Goal: Task Accomplishment & Management: Manage account settings

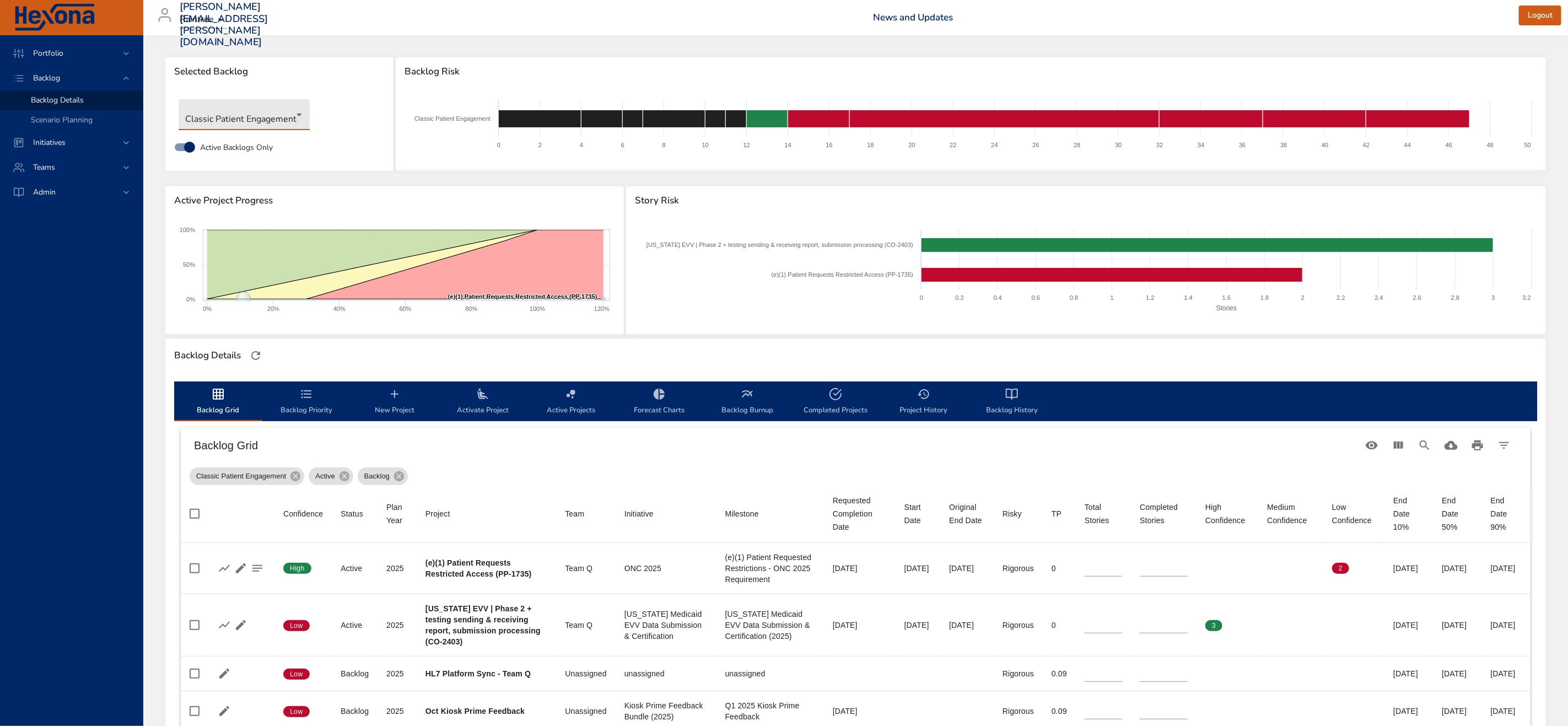
drag, startPoint x: 265, startPoint y: 140, endPoint x: 271, endPoint y: 119, distance: 21.8
click at [265, 139] on label "Active Backlogs Only" at bounding box center [220, 147] width 105 height 21
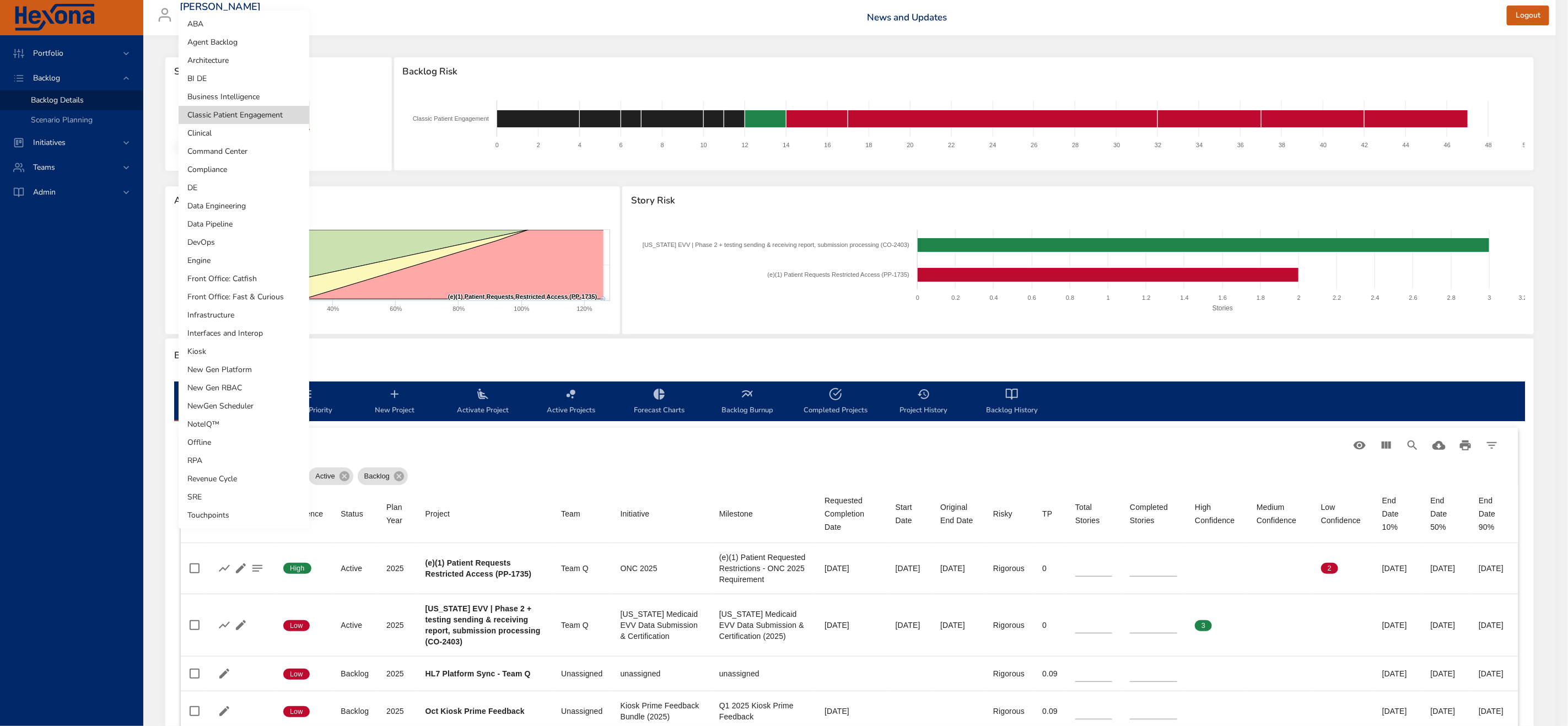
click at [271, 119] on body "Portfolio Backlog Backlog Details Scenario Planning Initiatives Teams Admin zac…" at bounding box center [784, 363] width 1568 height 726
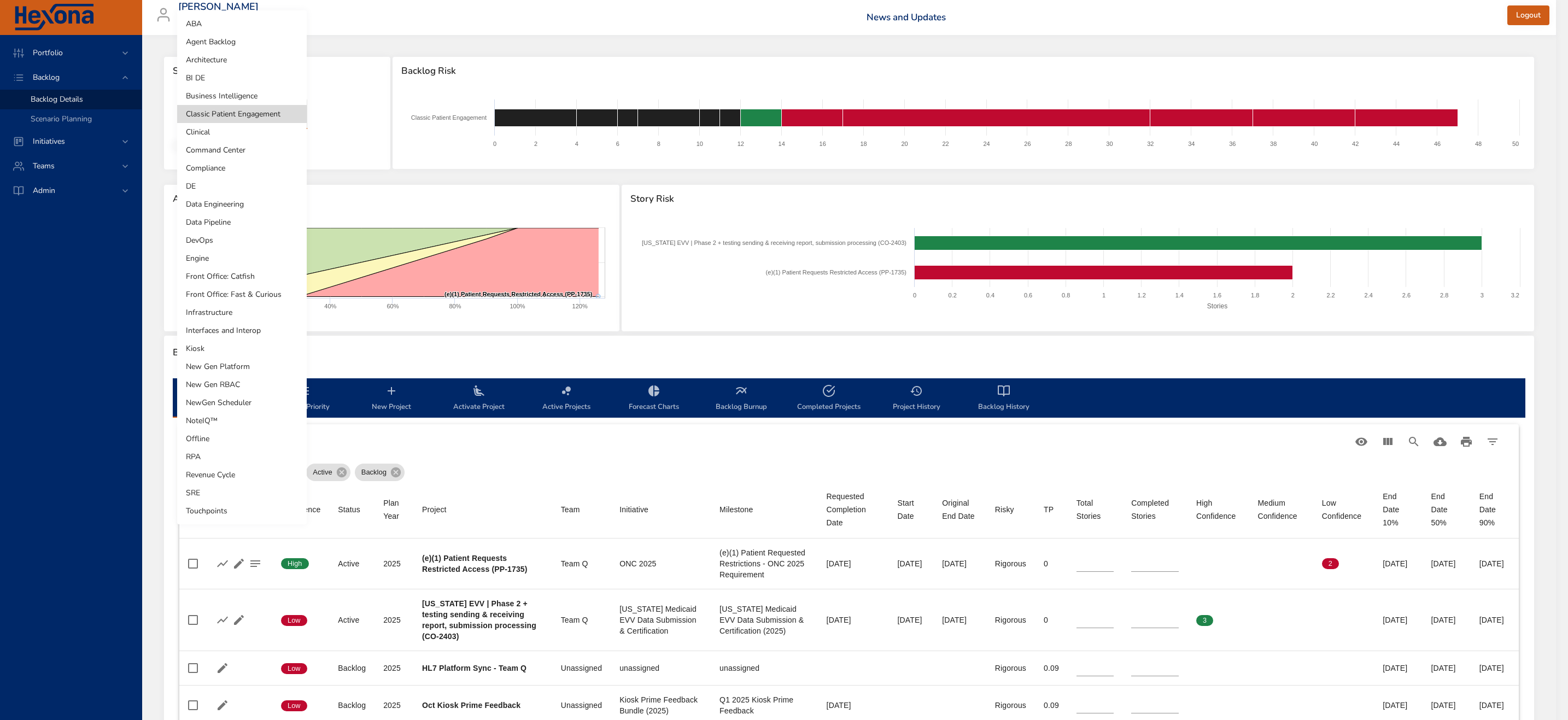
click at [223, 422] on li "NoteIQ™" at bounding box center [242, 420] width 130 height 18
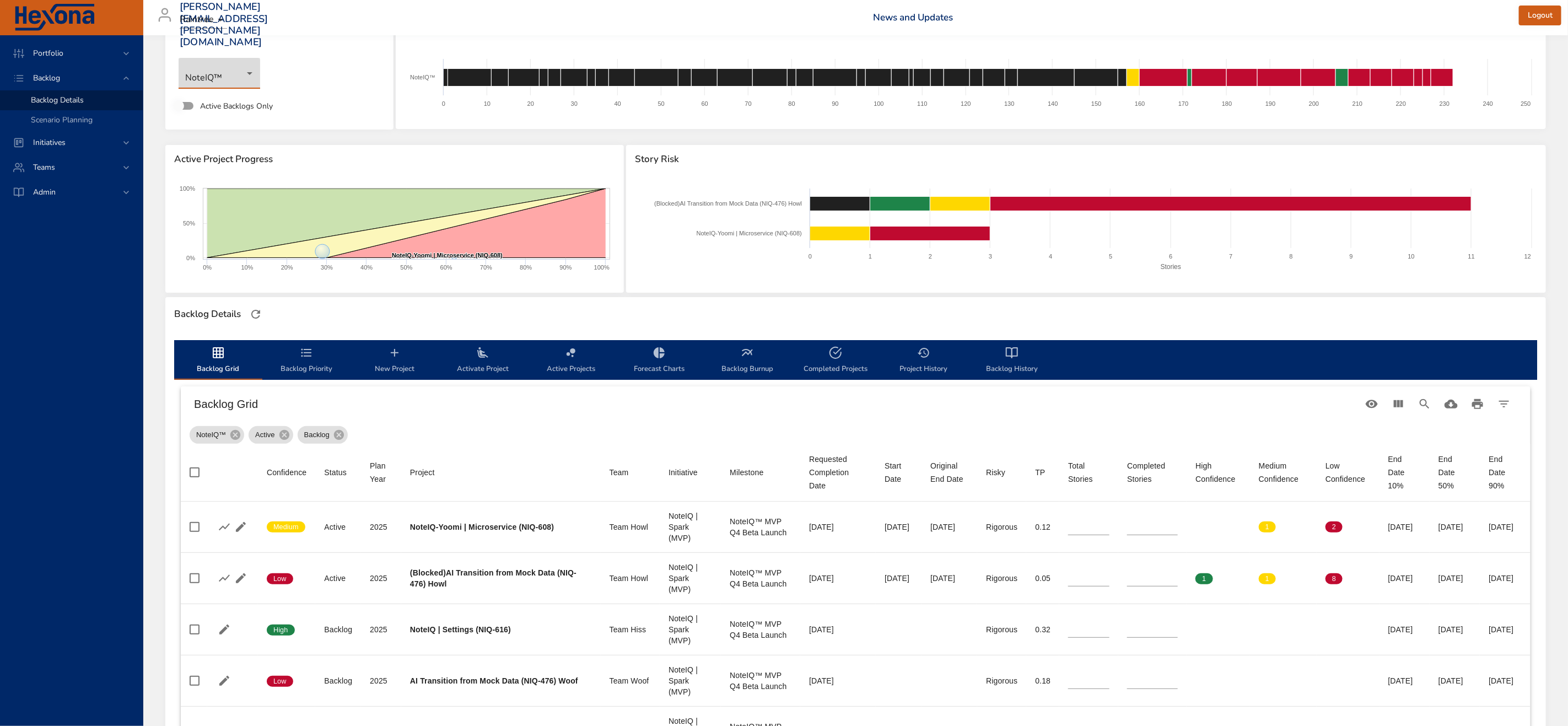
scroll to position [69, 0]
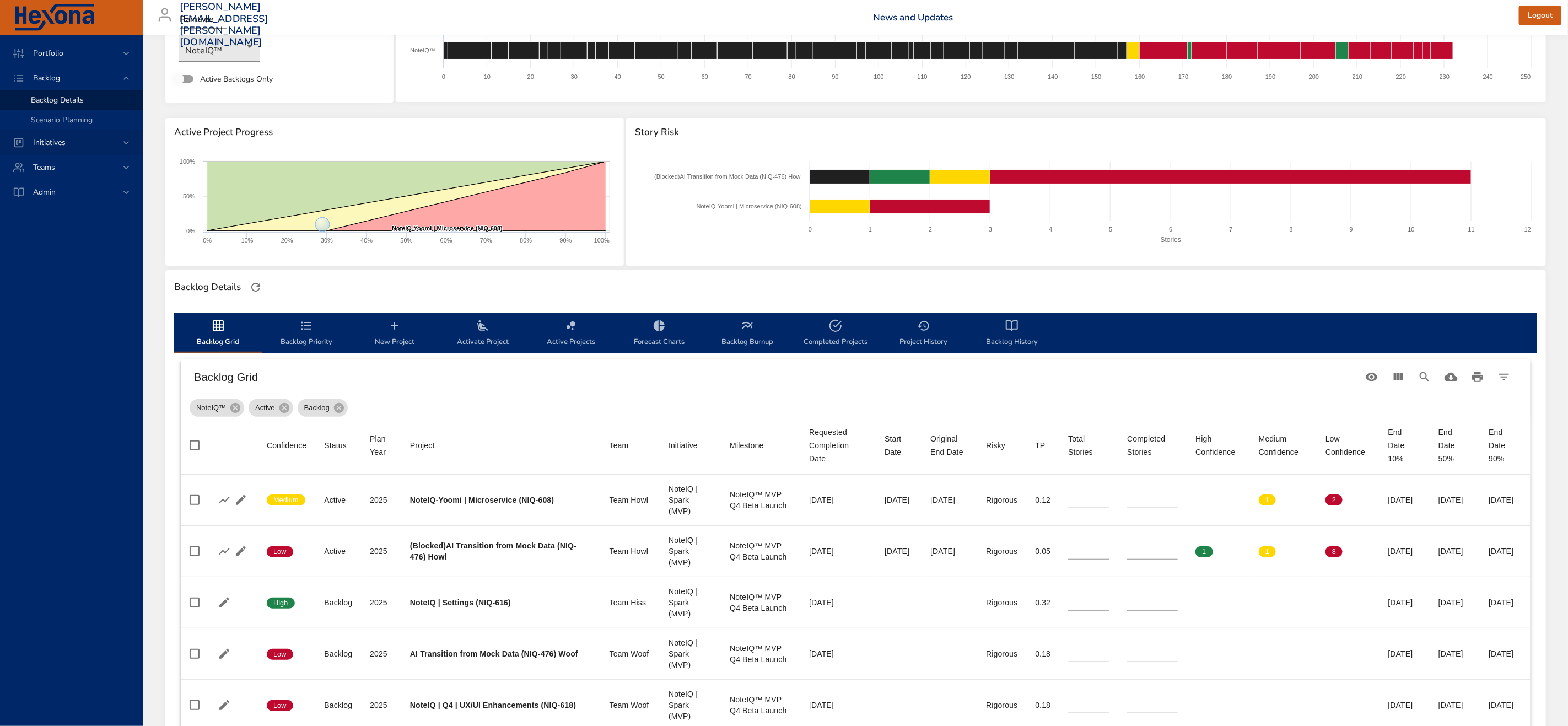
click at [90, 145] on div "Initiatives" at bounding box center [72, 142] width 96 height 11
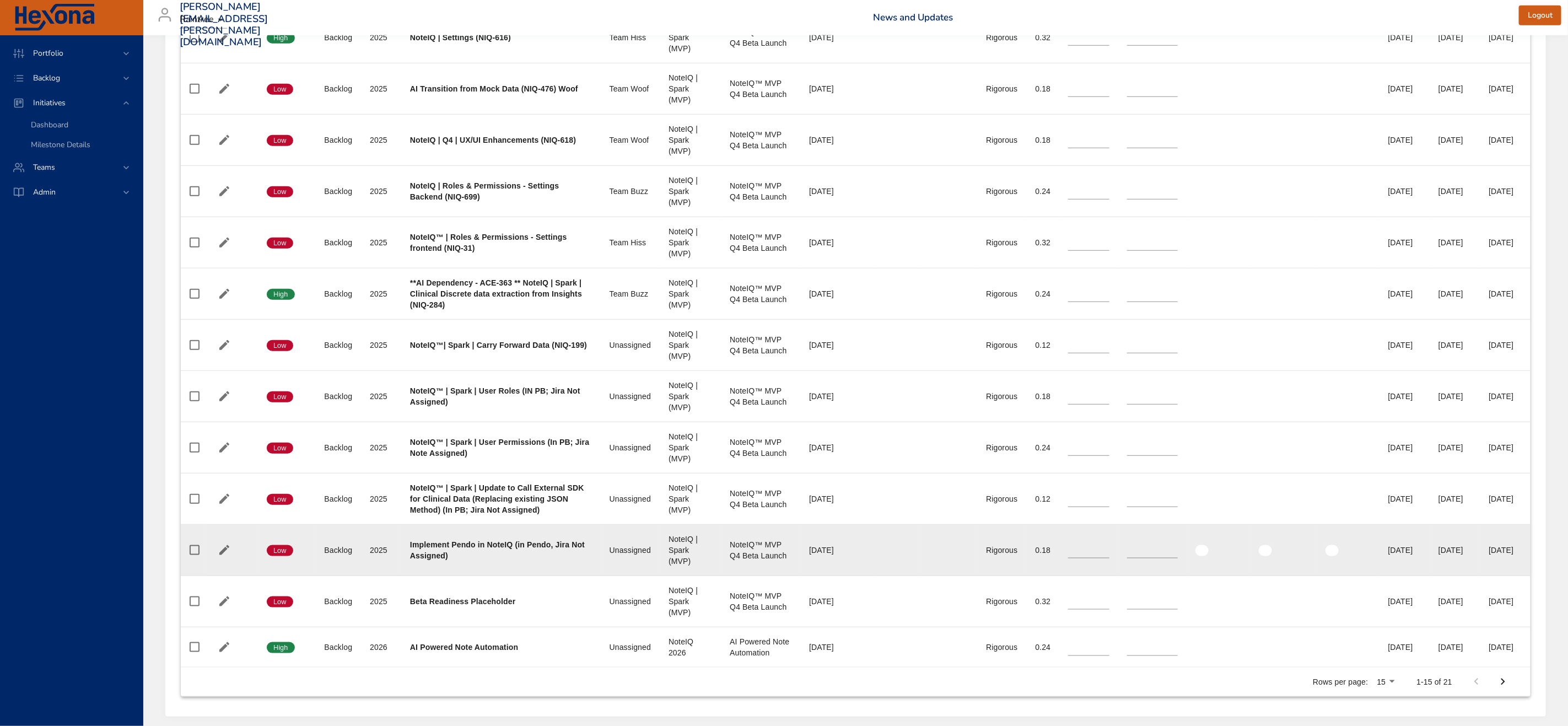
scroll to position [637, 0]
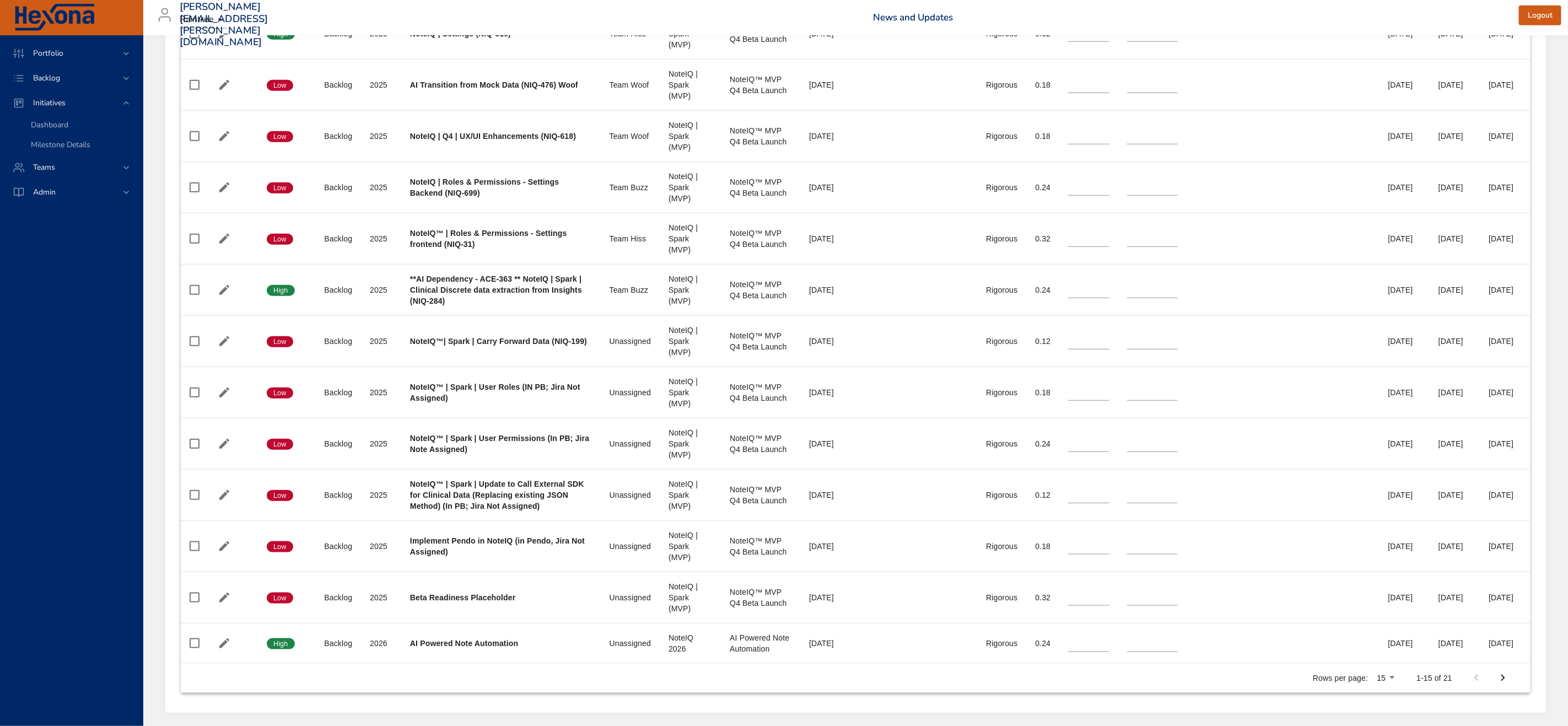
click at [1506, 685] on icon "Next Page" at bounding box center [1503, 678] width 13 height 13
type input "**"
type input "*"
type input "**"
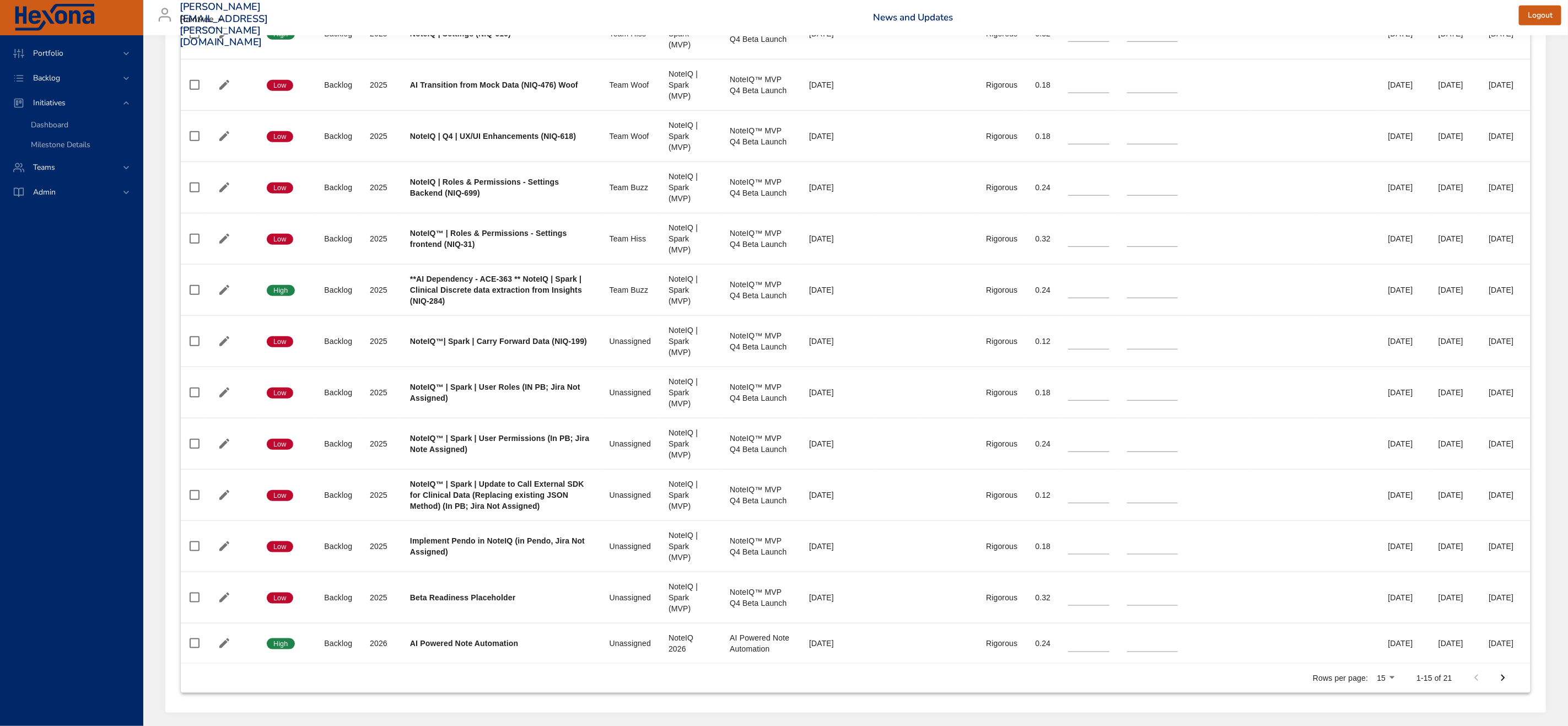
type input "**"
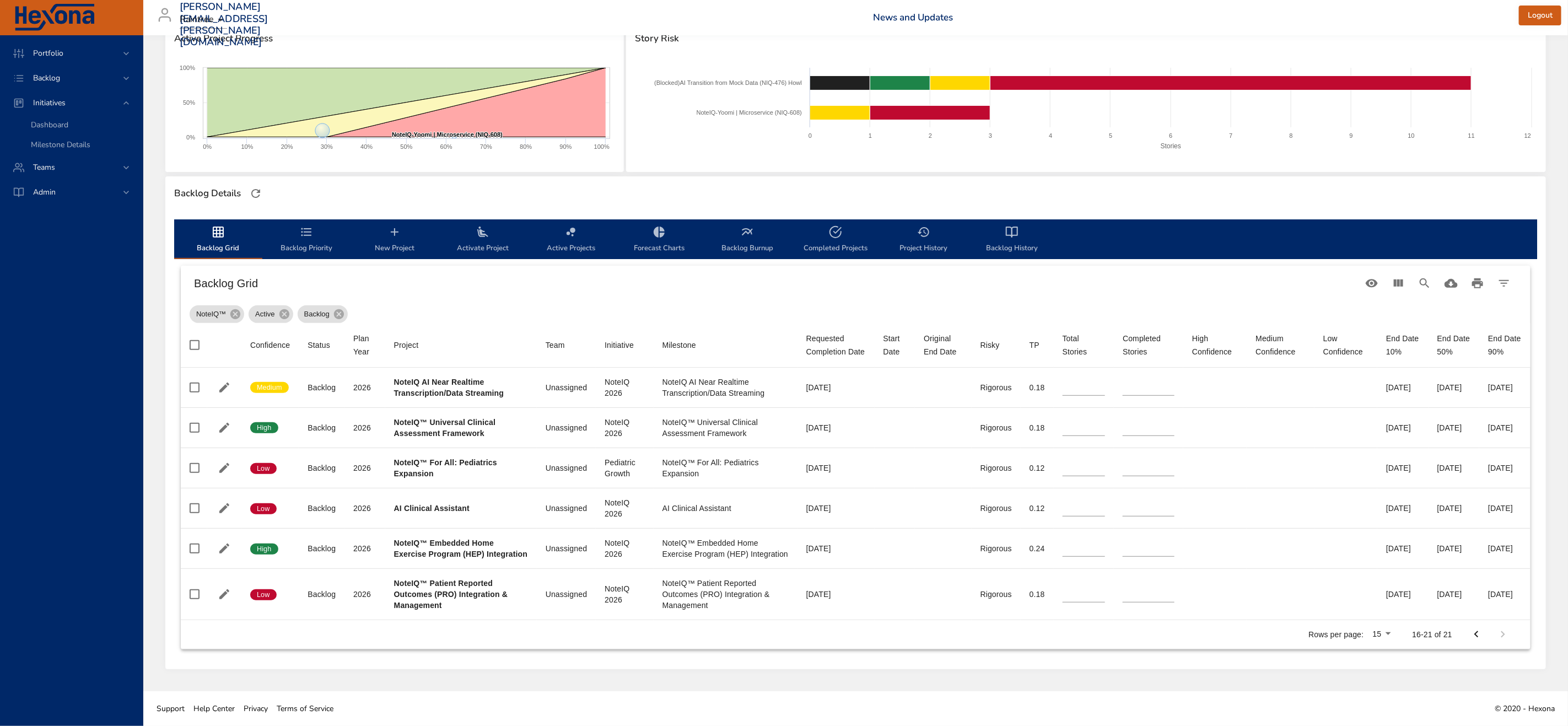
scroll to position [187, 0]
click at [1472, 633] on icon "Previous Page" at bounding box center [1476, 635] width 13 height 13
type input "*"
type input "**"
type input "*"
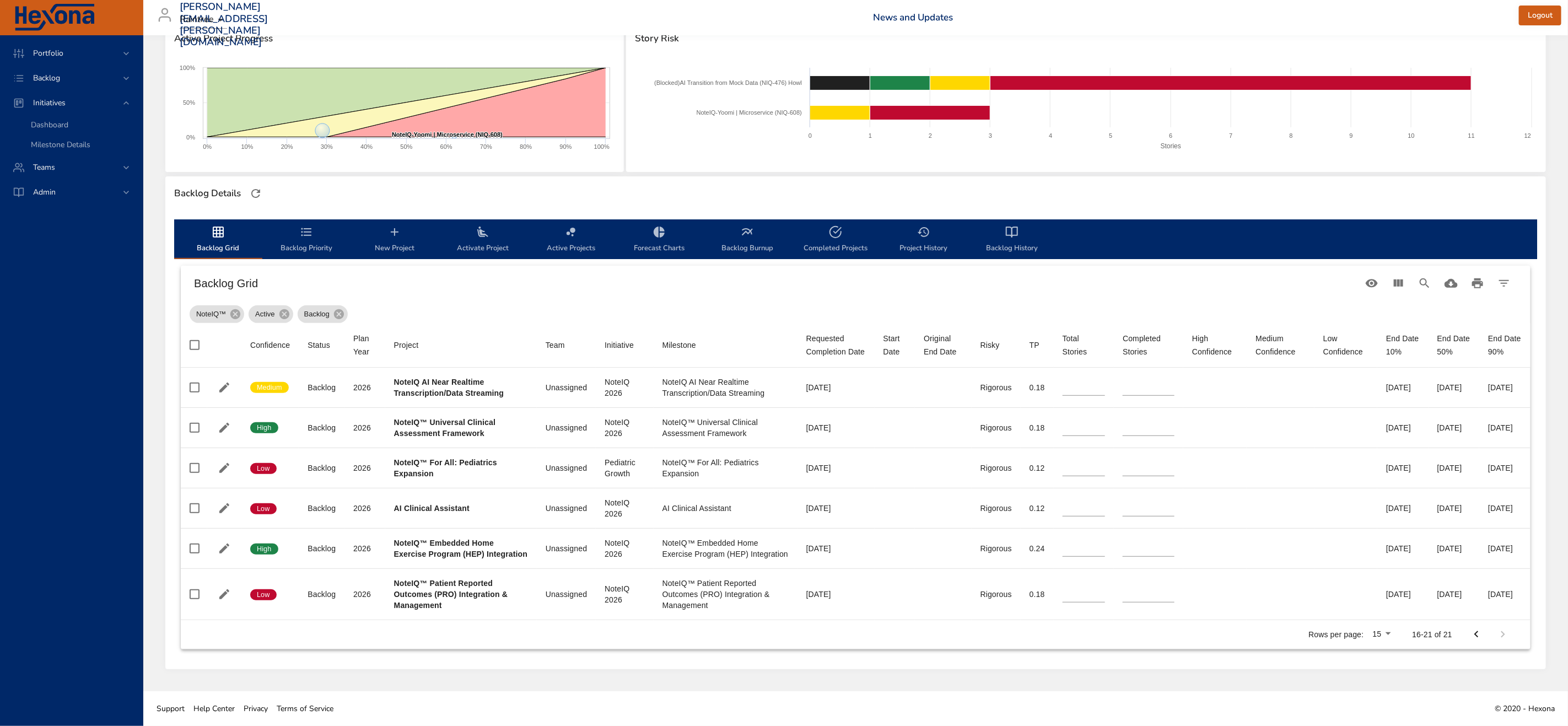
type input "*"
type input "**"
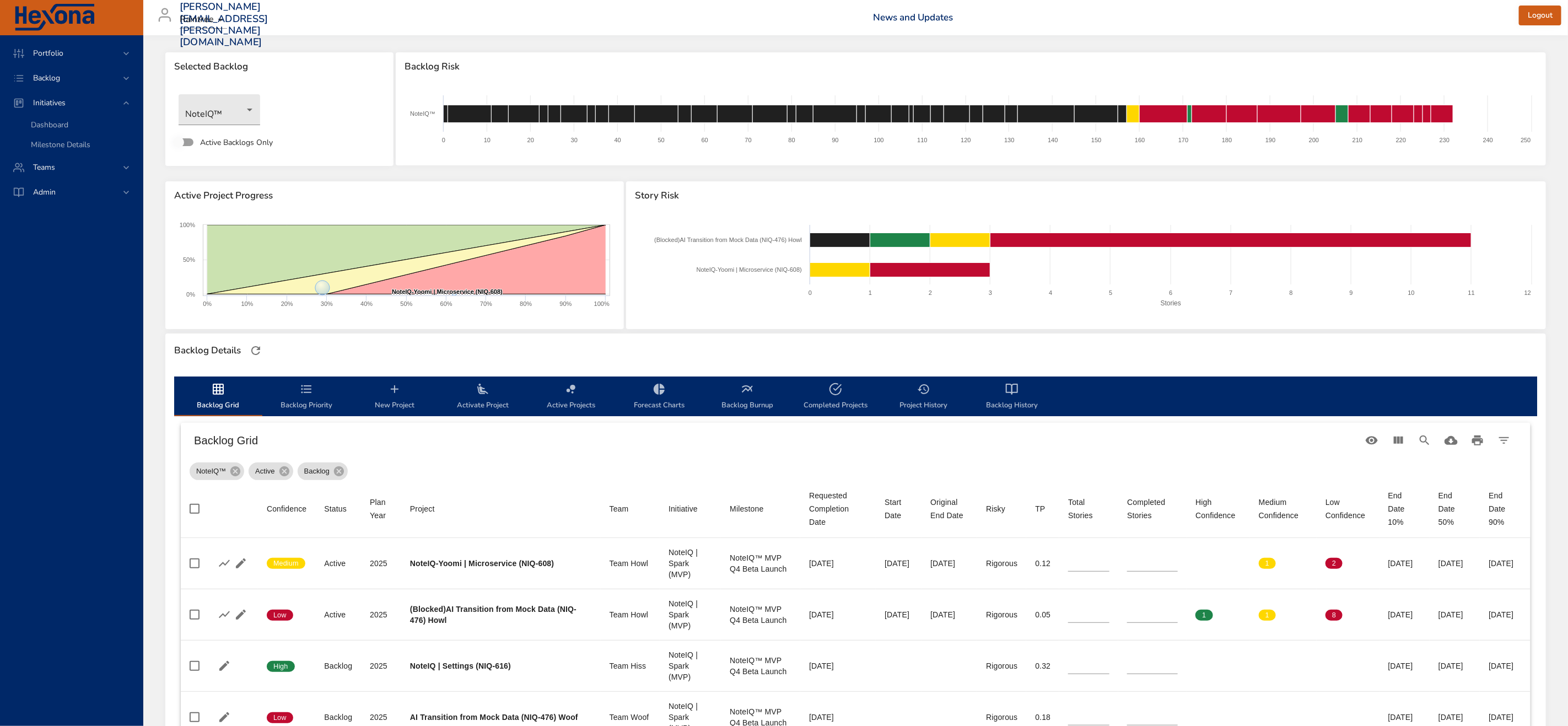
scroll to position [0, 0]
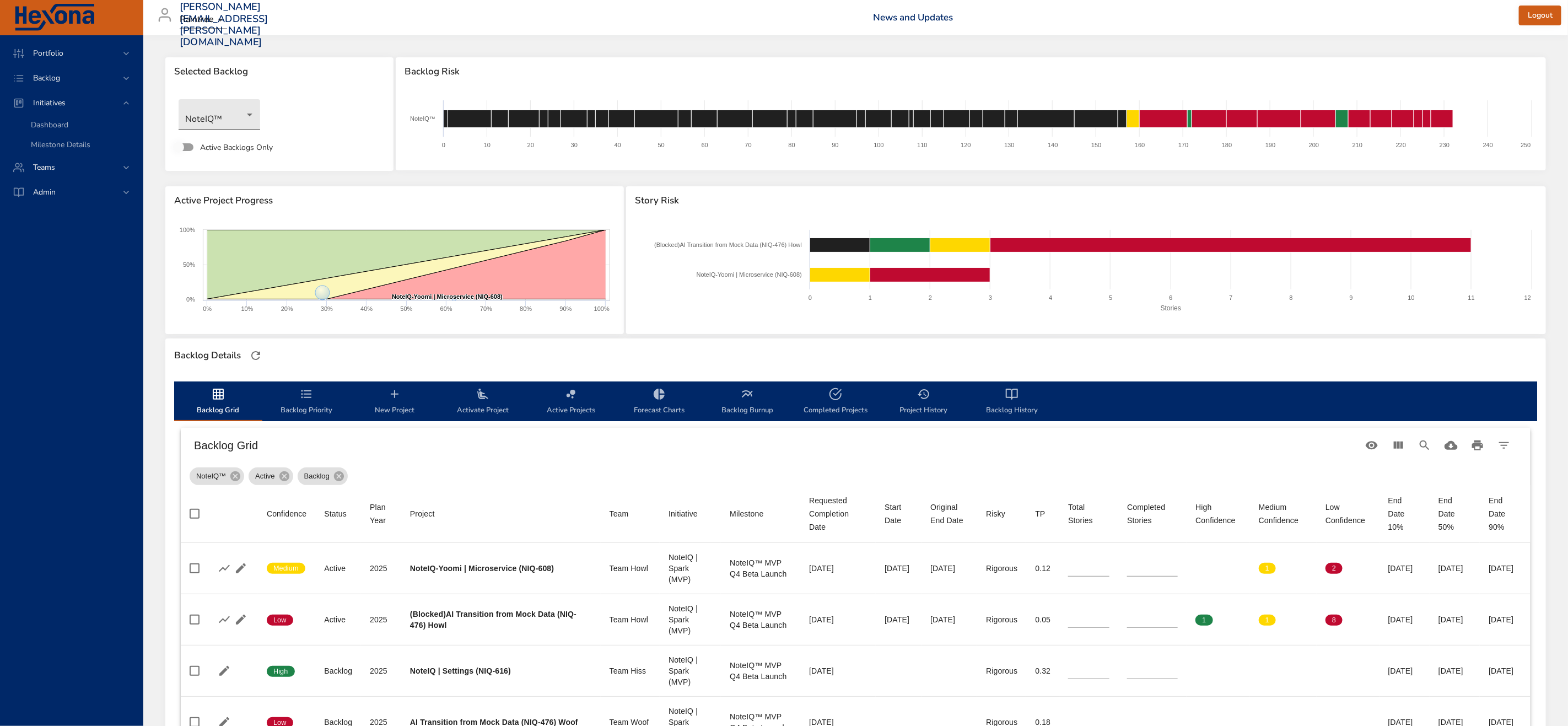
click at [233, 116] on body "Portfolio Backlog Initiatives Dashboard Milestone Details Teams Admin zach.cain…" at bounding box center [784, 363] width 1568 height 726
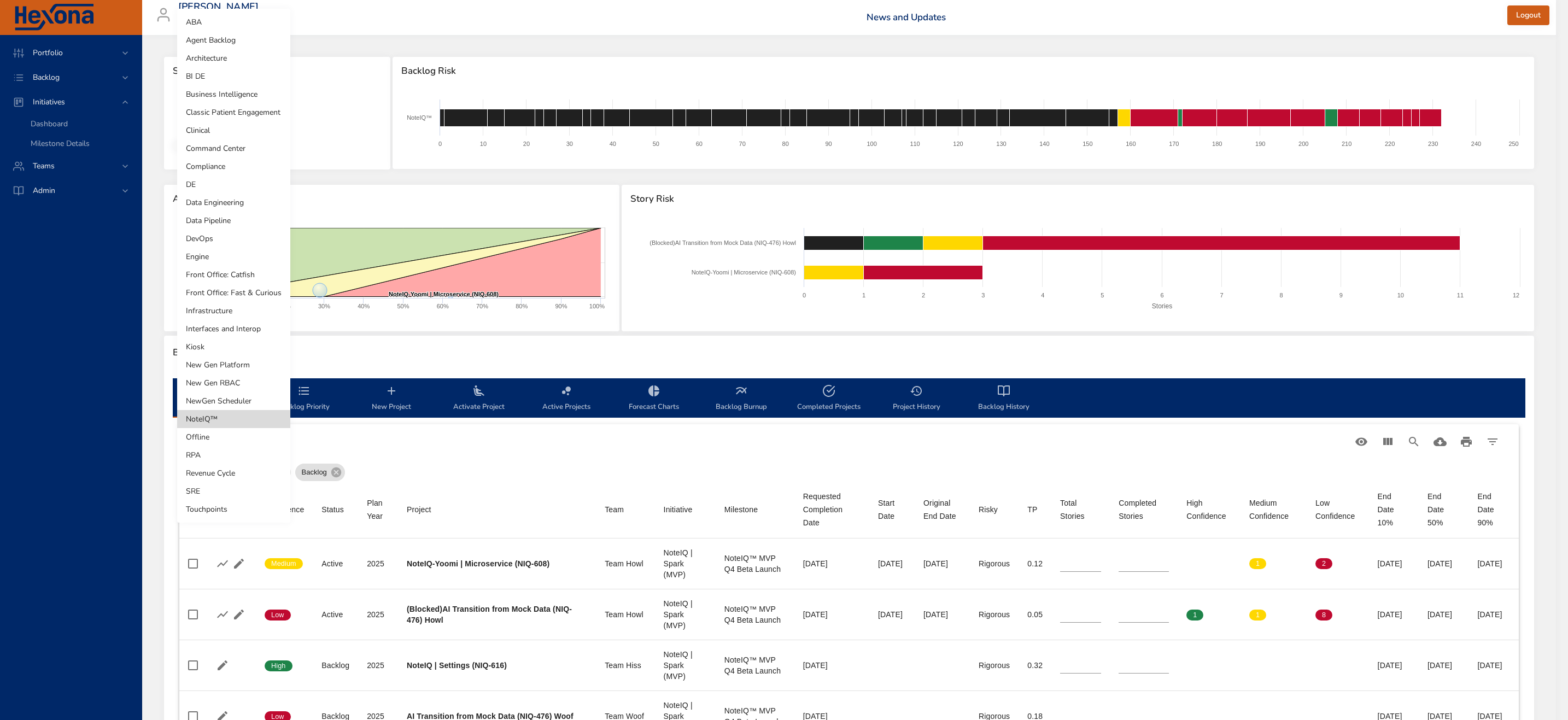
click at [227, 134] on li "Clinical" at bounding box center [234, 130] width 113 height 18
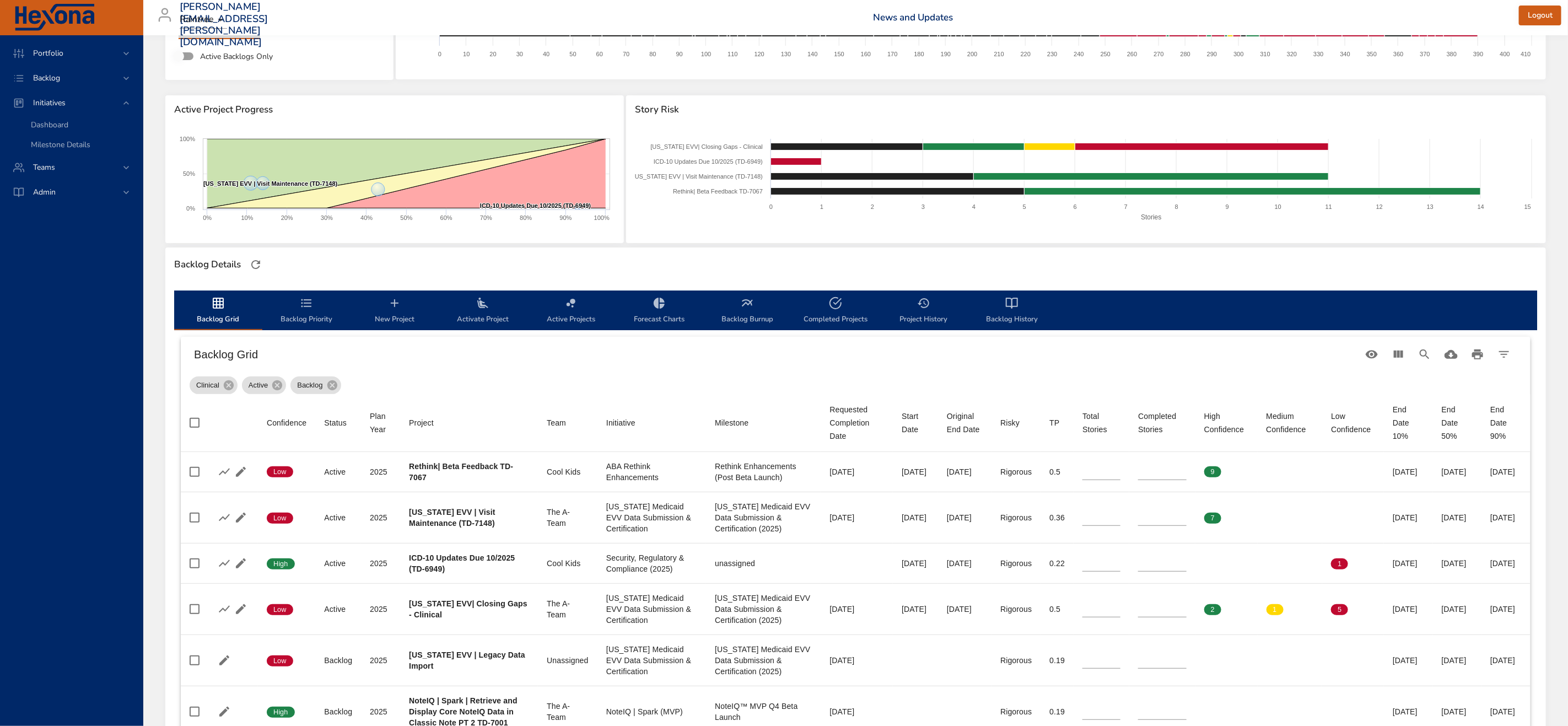
scroll to position [91, 0]
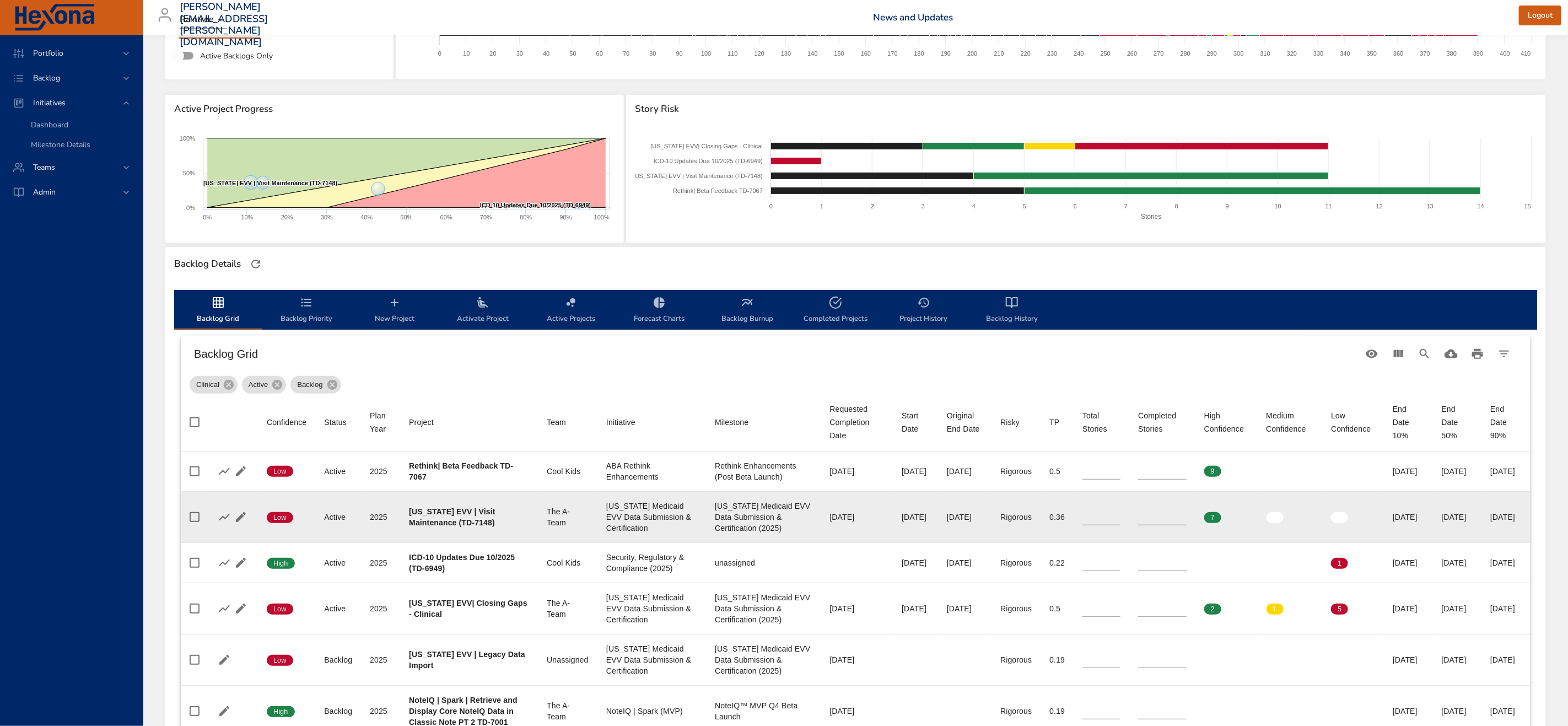
click at [462, 524] on b "[US_STATE] EVV | Visit Maintenance (TD-7148)" at bounding box center [452, 517] width 86 height 20
drag, startPoint x: 462, startPoint y: 522, endPoint x: 490, endPoint y: 518, distance: 28.3
click at [490, 518] on b "[US_STATE] EVV | Visit Maintenance (TD-7148)" at bounding box center [452, 517] width 86 height 20
copy b "TD-7148"
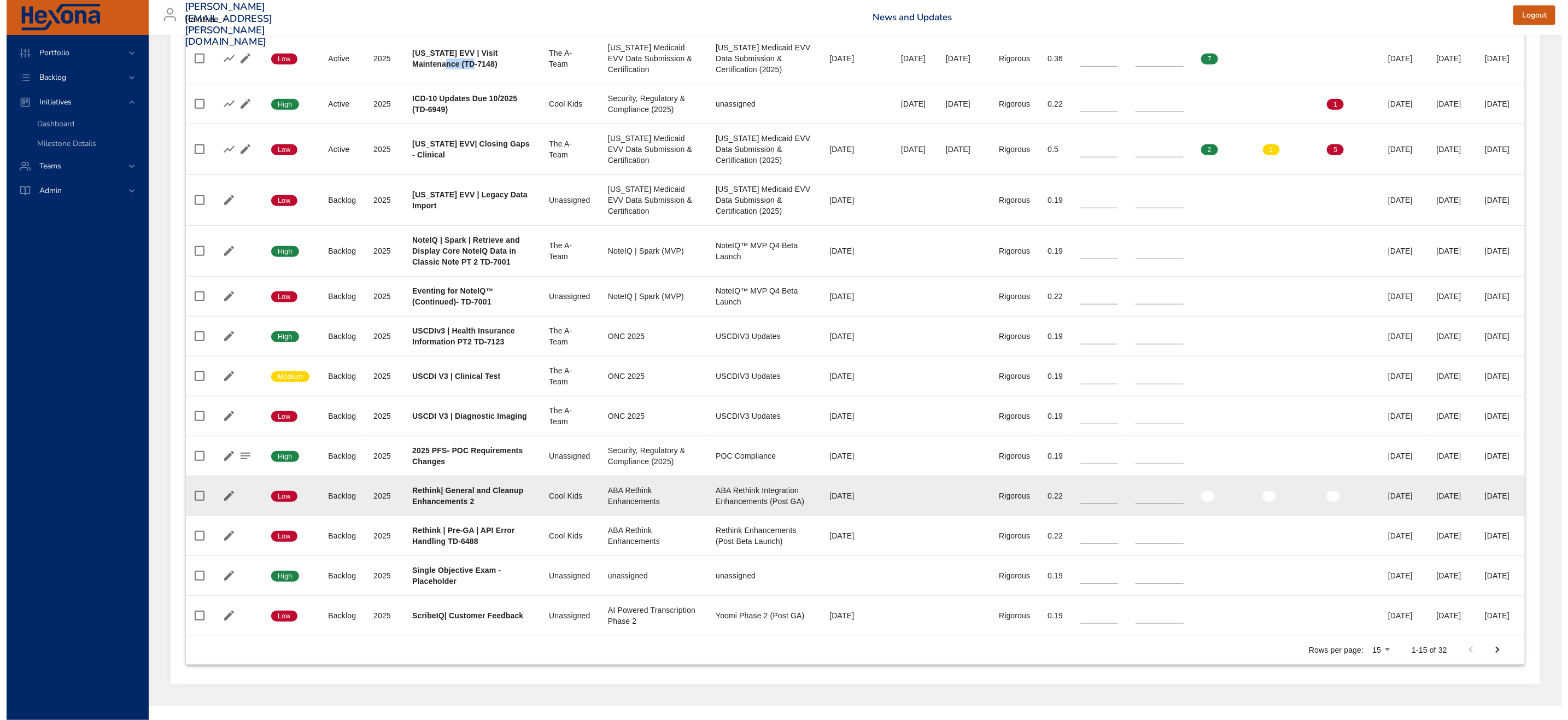
scroll to position [574, 0]
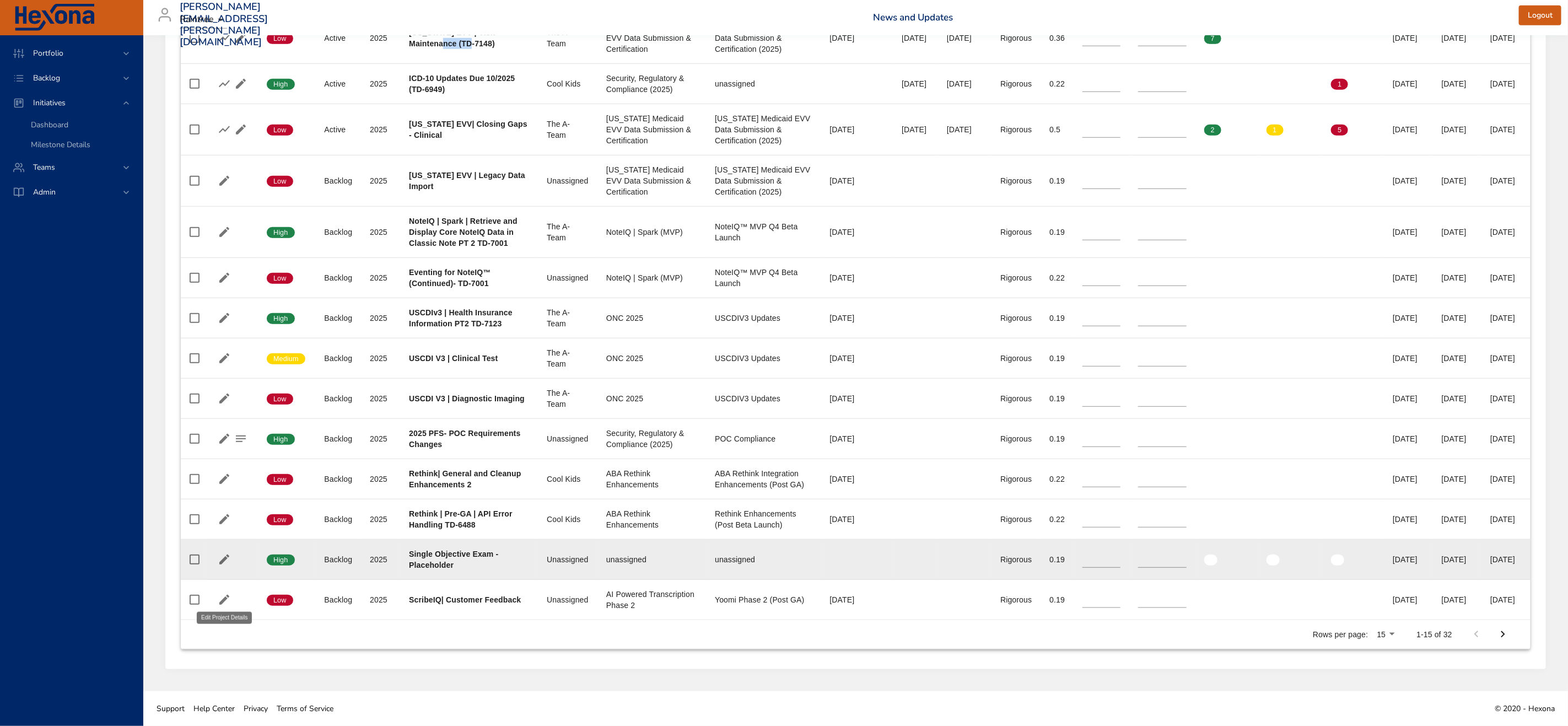
click at [222, 565] on icon "button" at bounding box center [225, 560] width 10 height 10
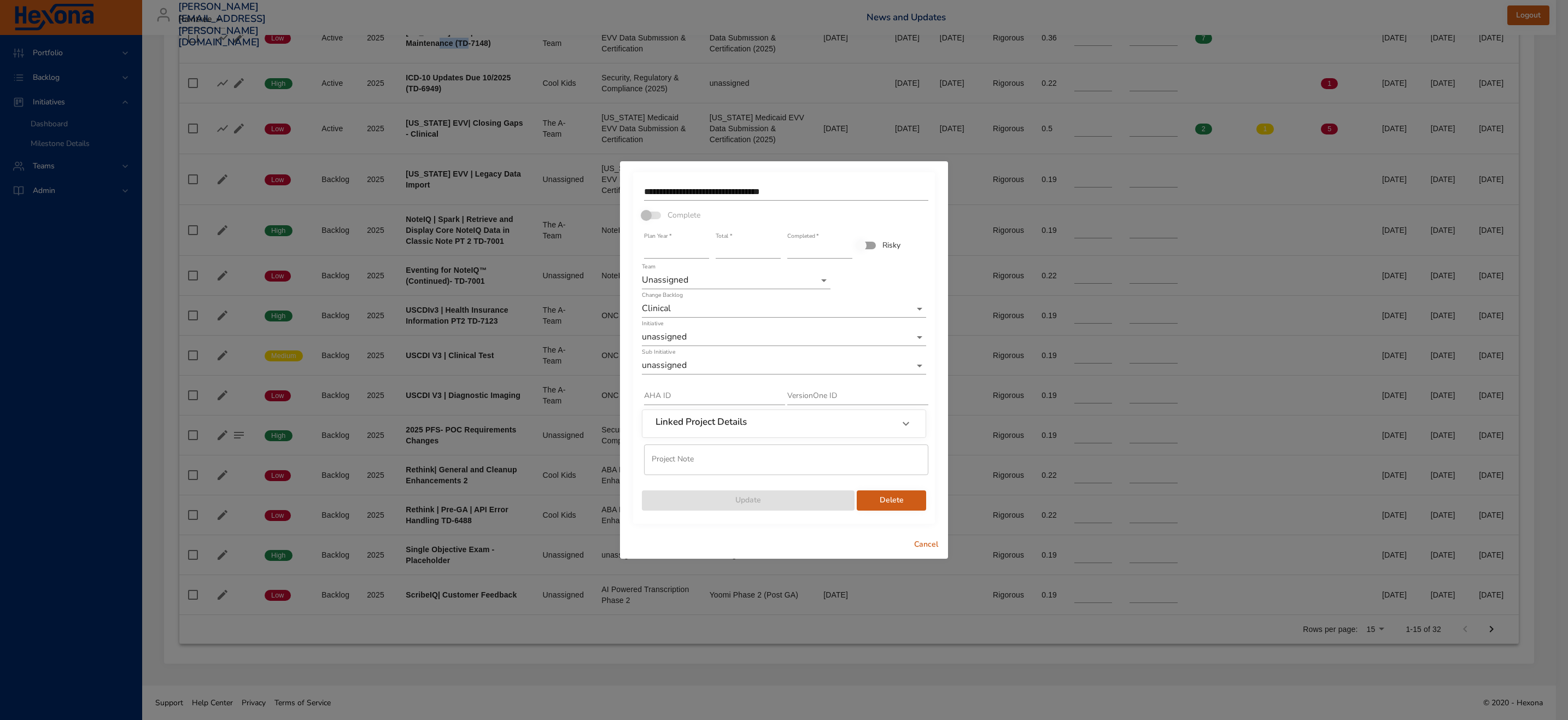
click at [871, 497] on span "Delete" at bounding box center [891, 501] width 52 height 14
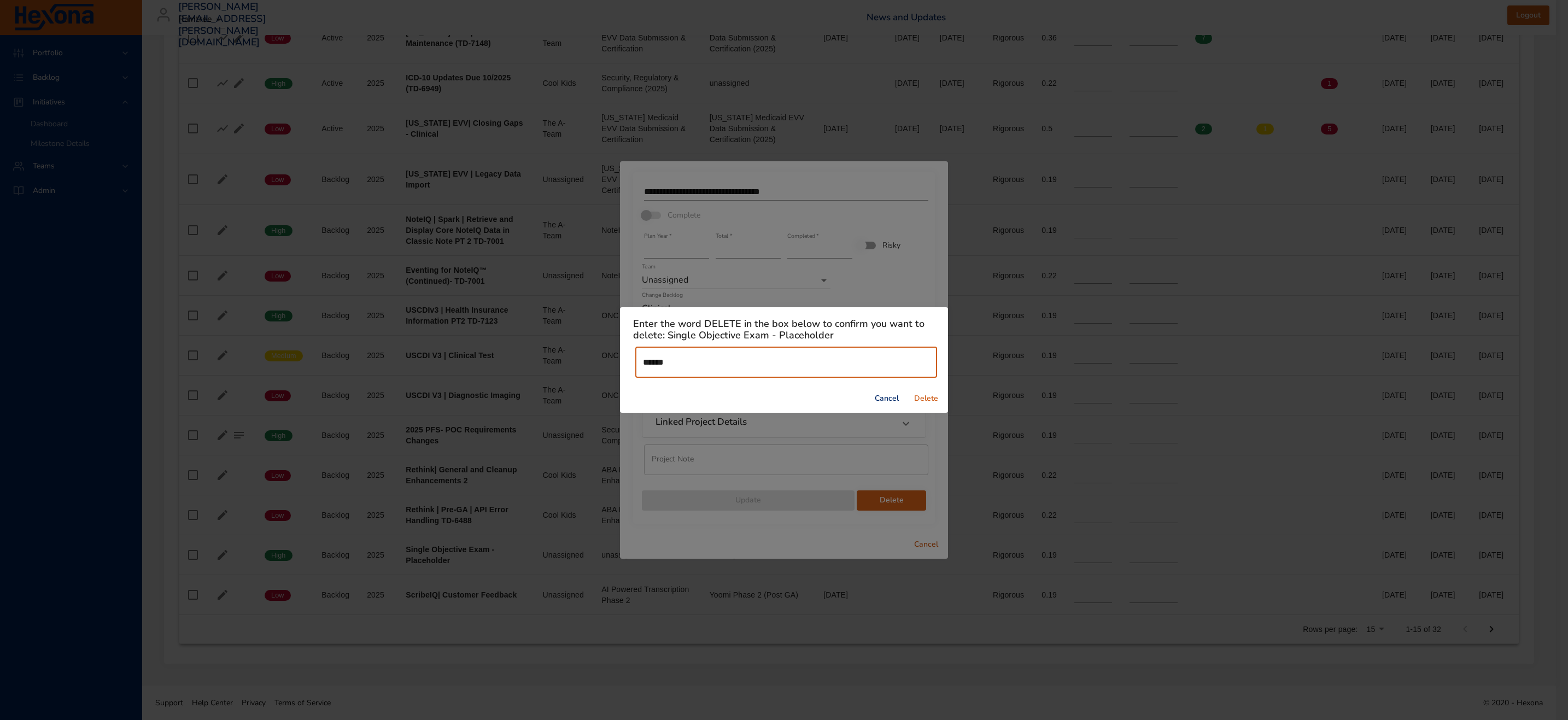
type input "******"
click at [921, 398] on span "Delete" at bounding box center [926, 399] width 26 height 14
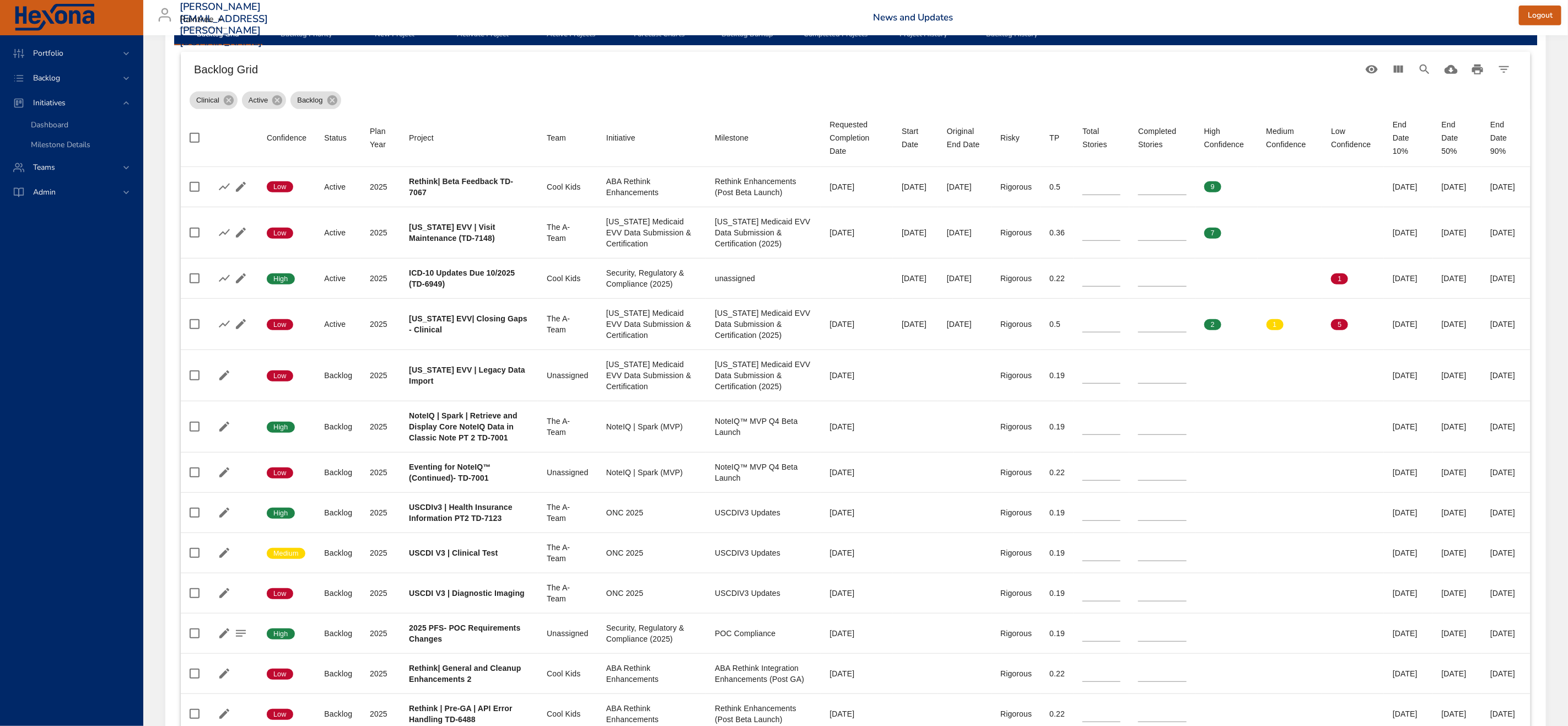
scroll to position [607, 0]
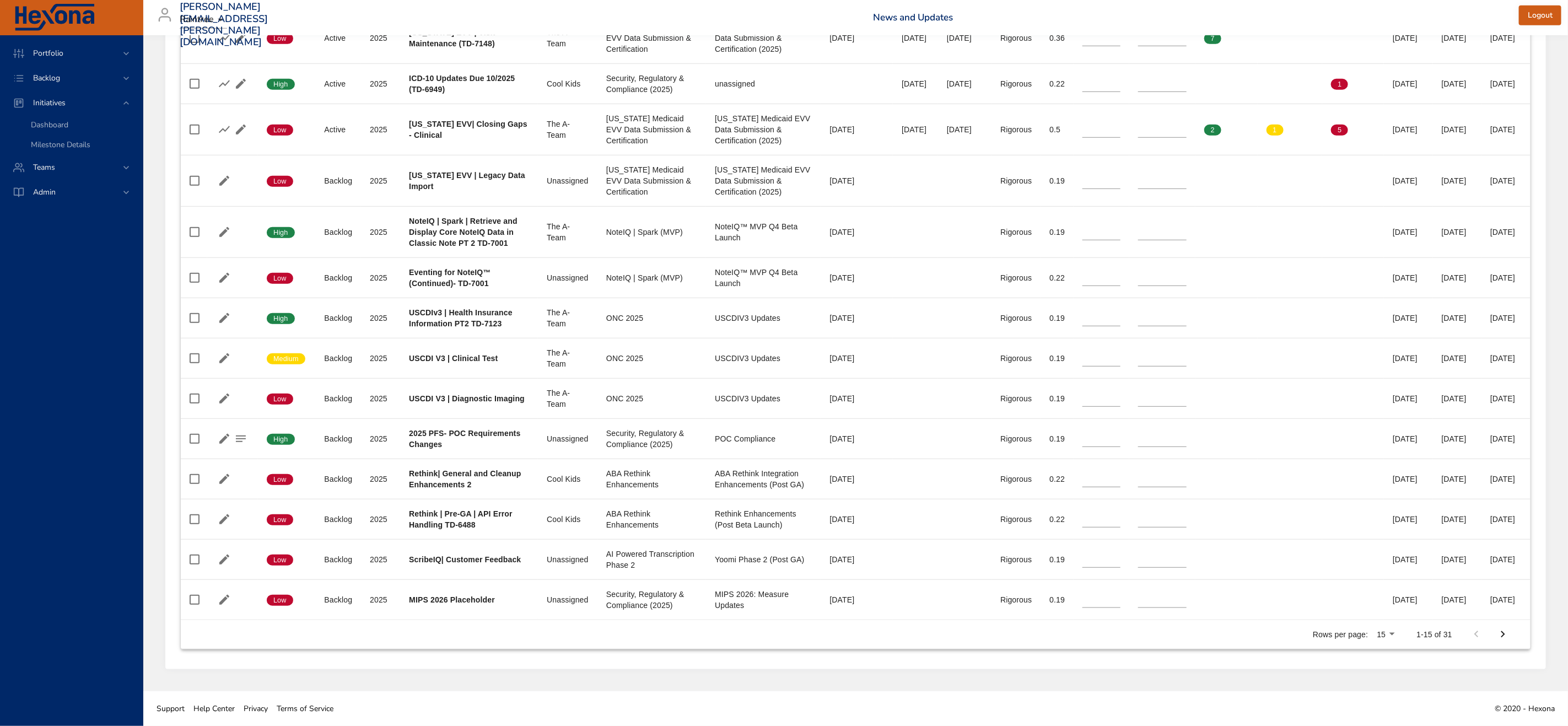
click at [1499, 632] on icon "Next Page" at bounding box center [1503, 635] width 13 height 13
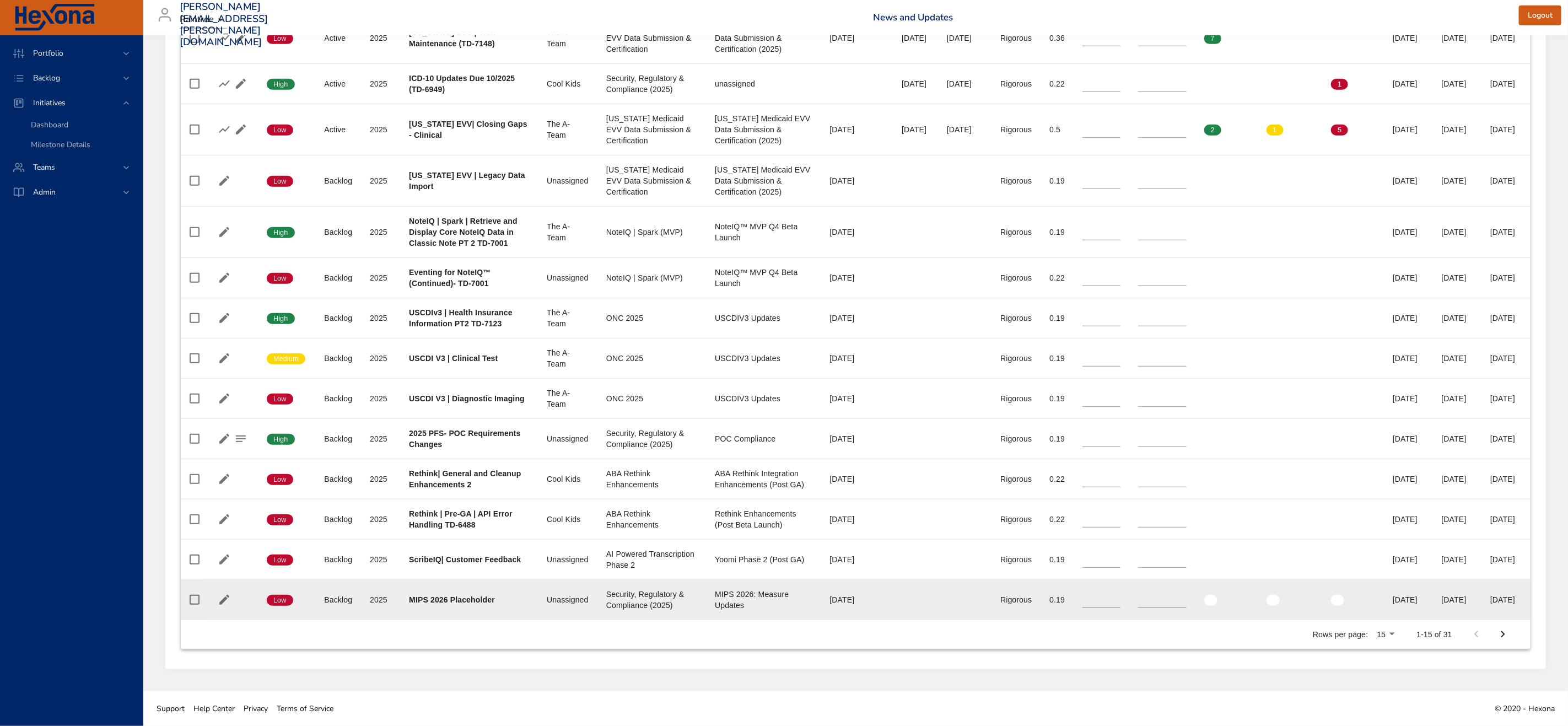
type input "*"
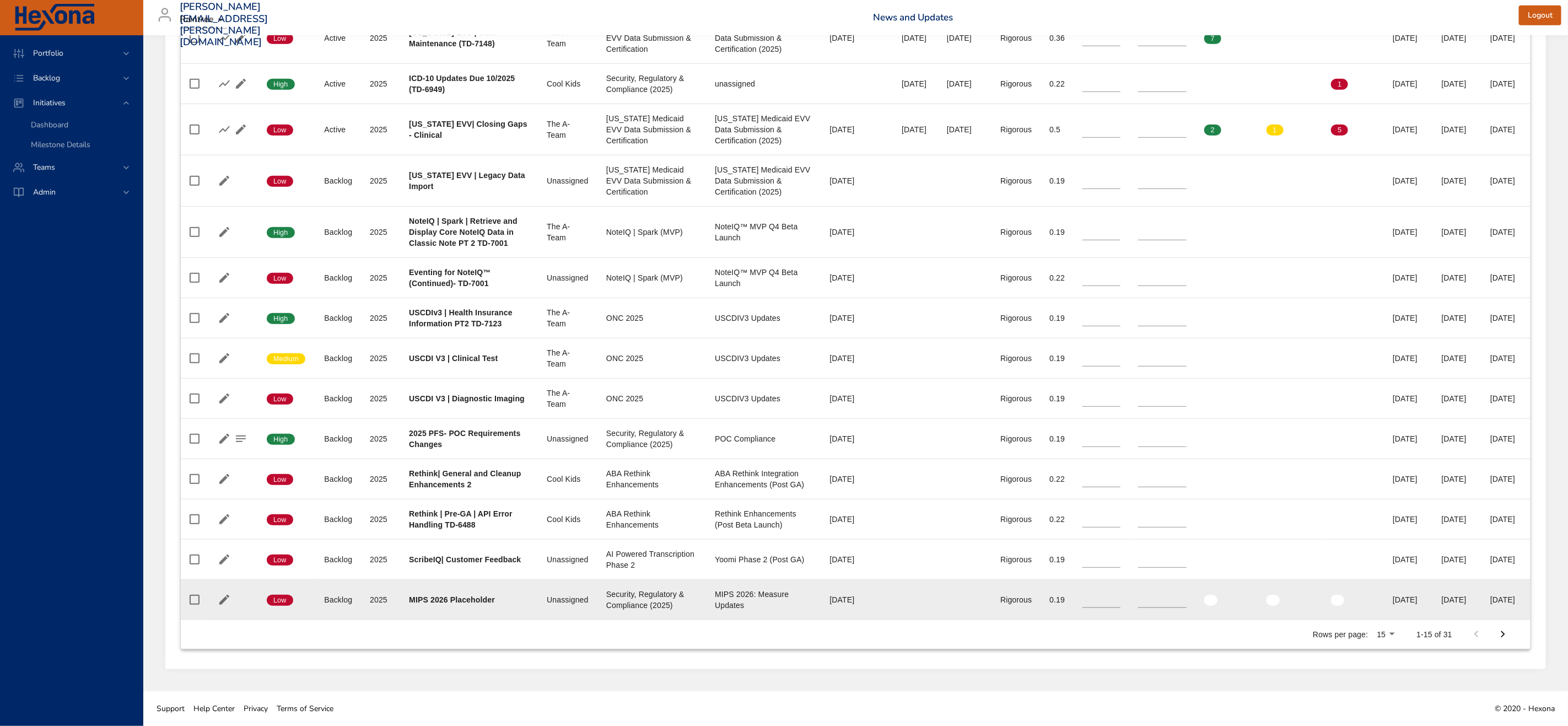
type input "*"
type input "**"
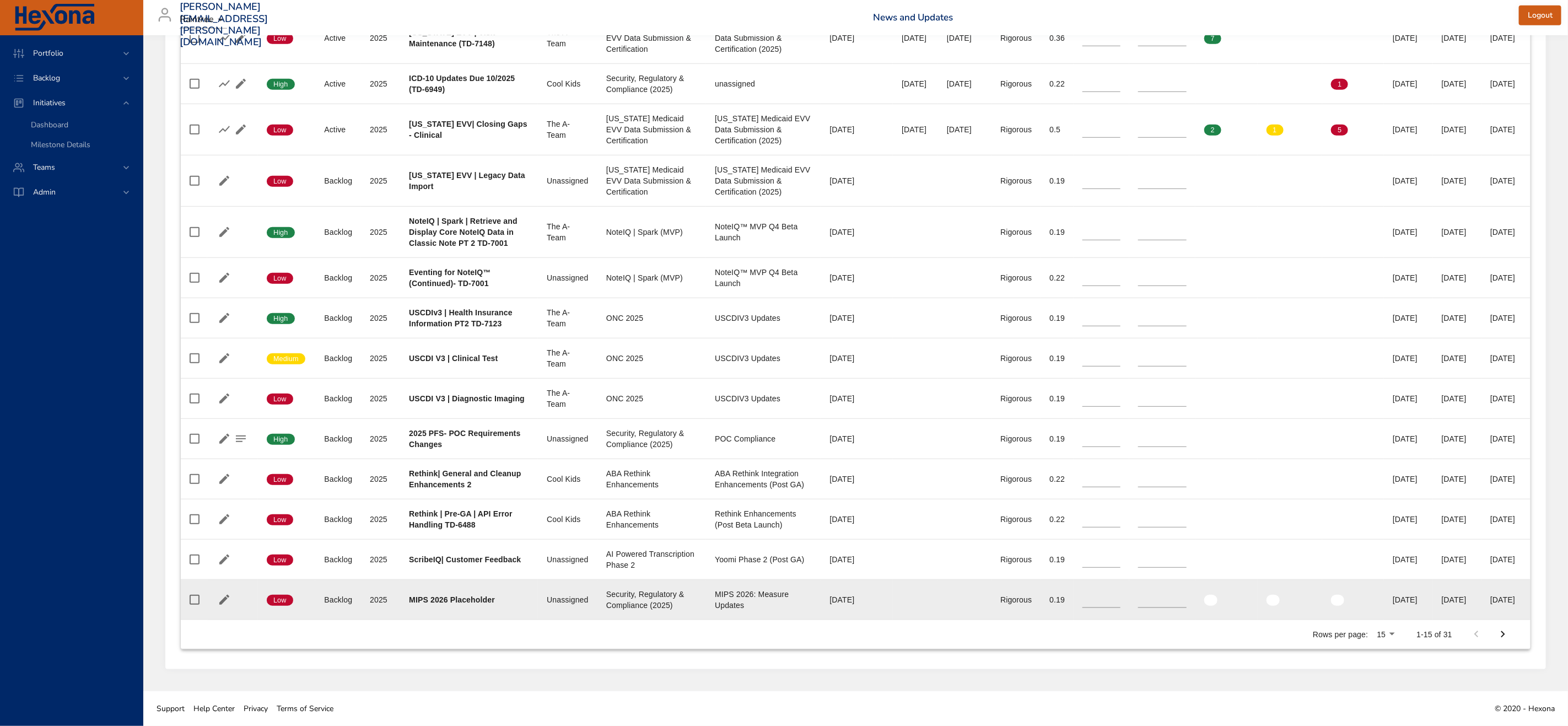
type input "**"
type input "*"
type input "**"
type input "*"
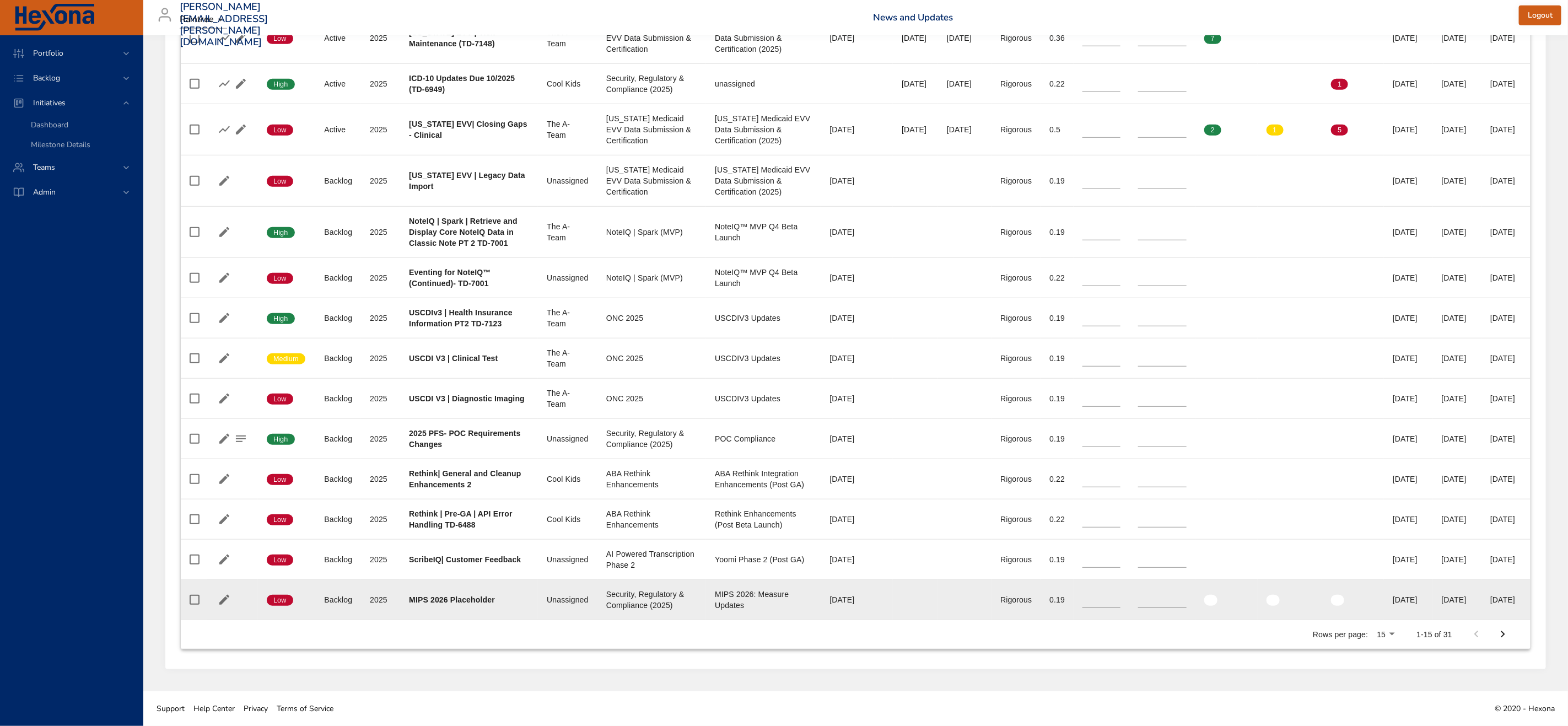
type input "**"
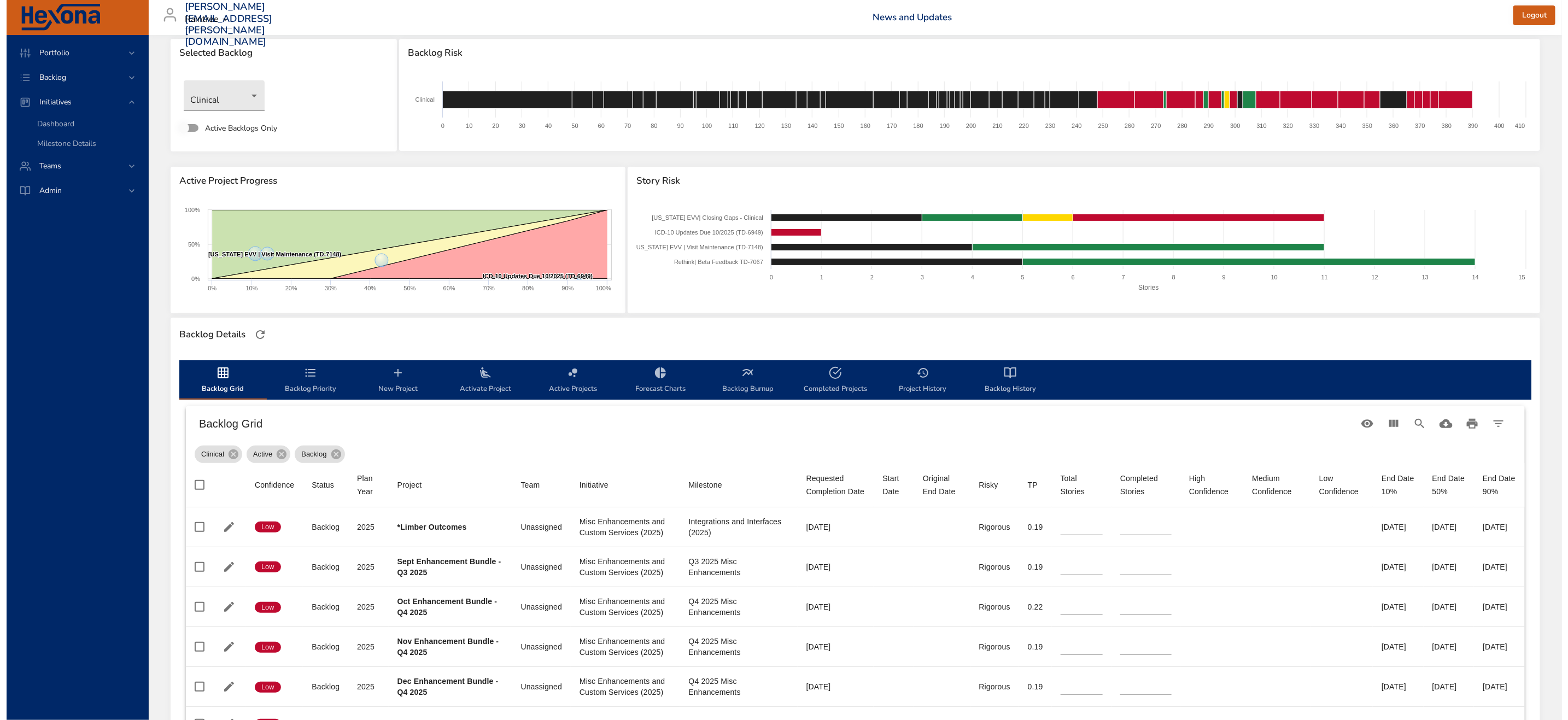
scroll to position [0, 0]
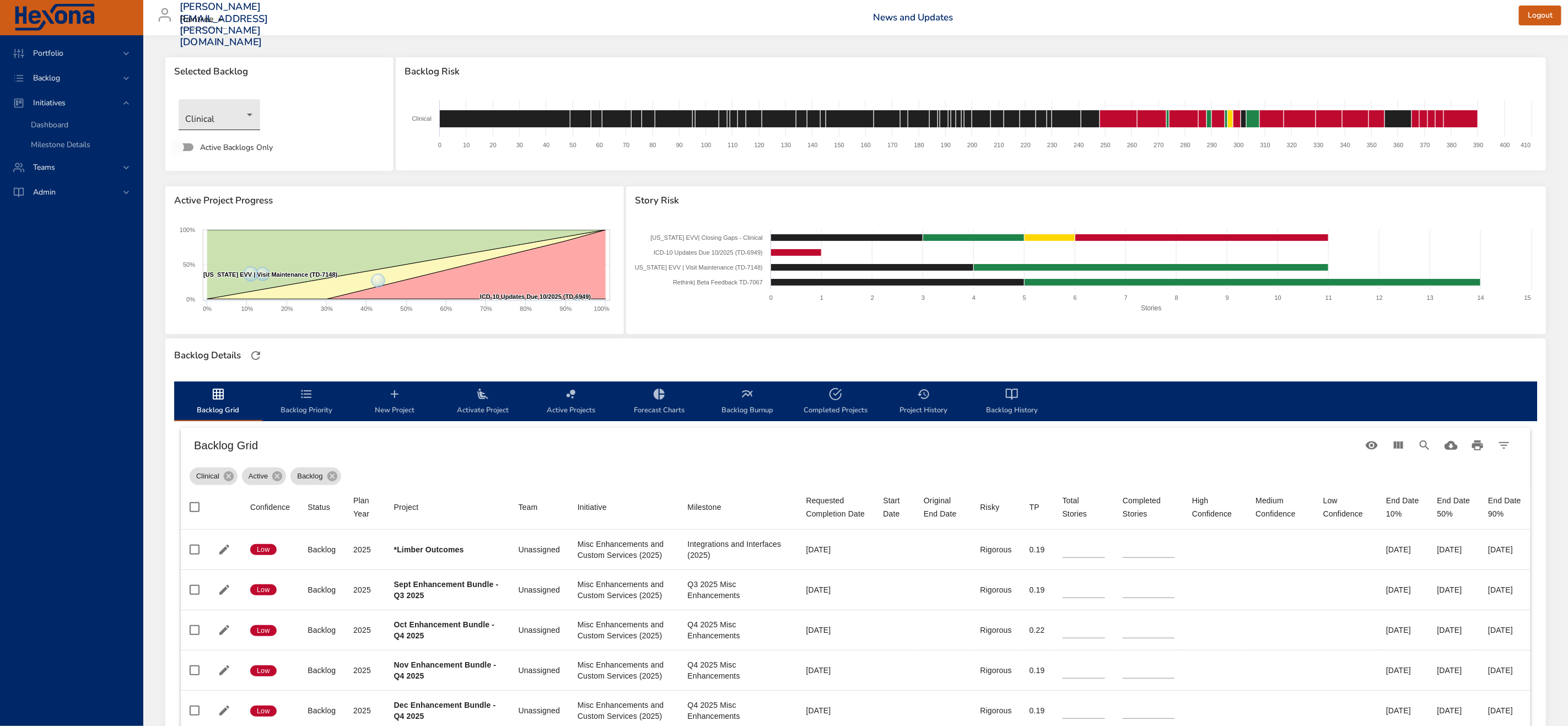
click at [228, 112] on body "Portfolio Backlog Initiatives Dashboard Milestone Details Teams Admin zach.cain…" at bounding box center [784, 363] width 1568 height 726
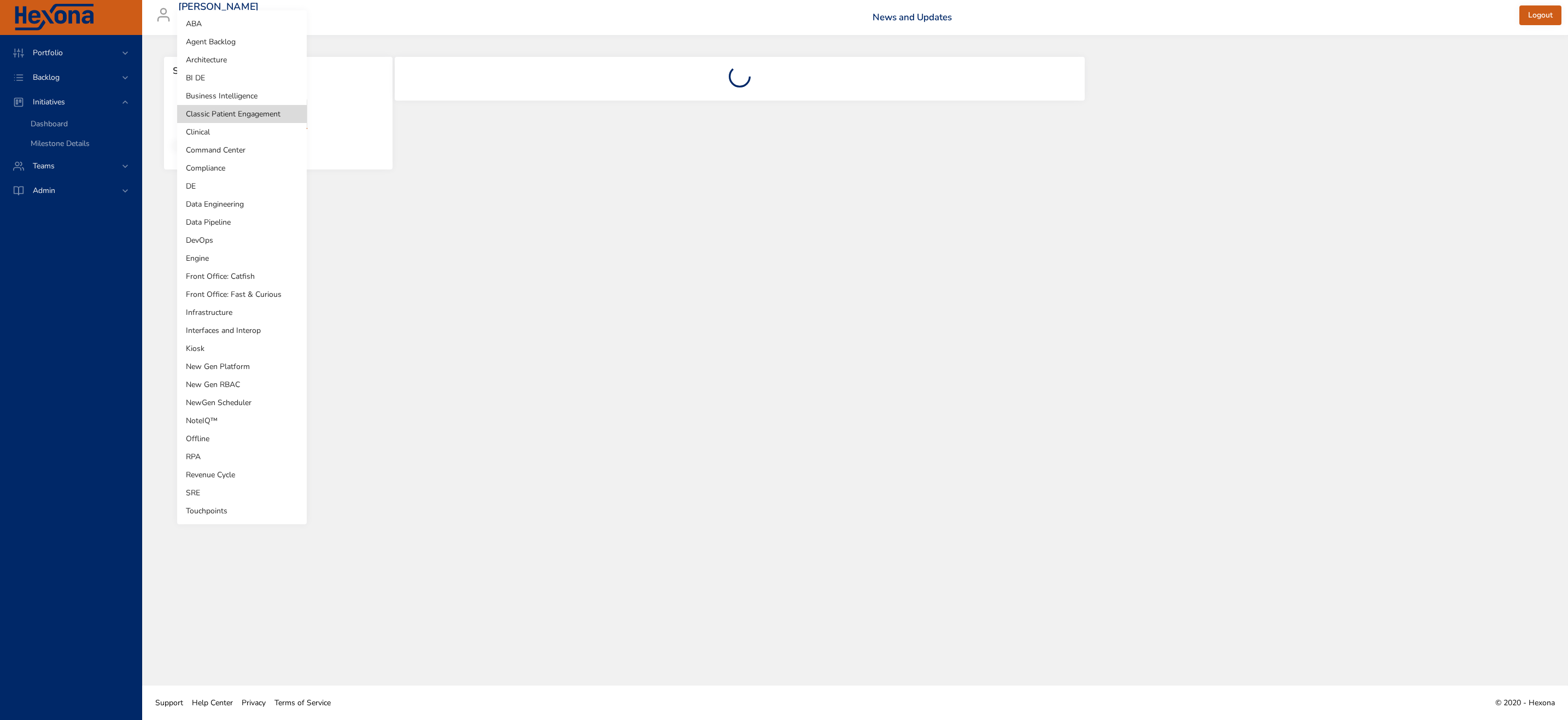
click at [230, 117] on body "Portfolio Backlog Initiatives Dashboard Milestone Details Teams Admin zach.cain…" at bounding box center [784, 360] width 1568 height 720
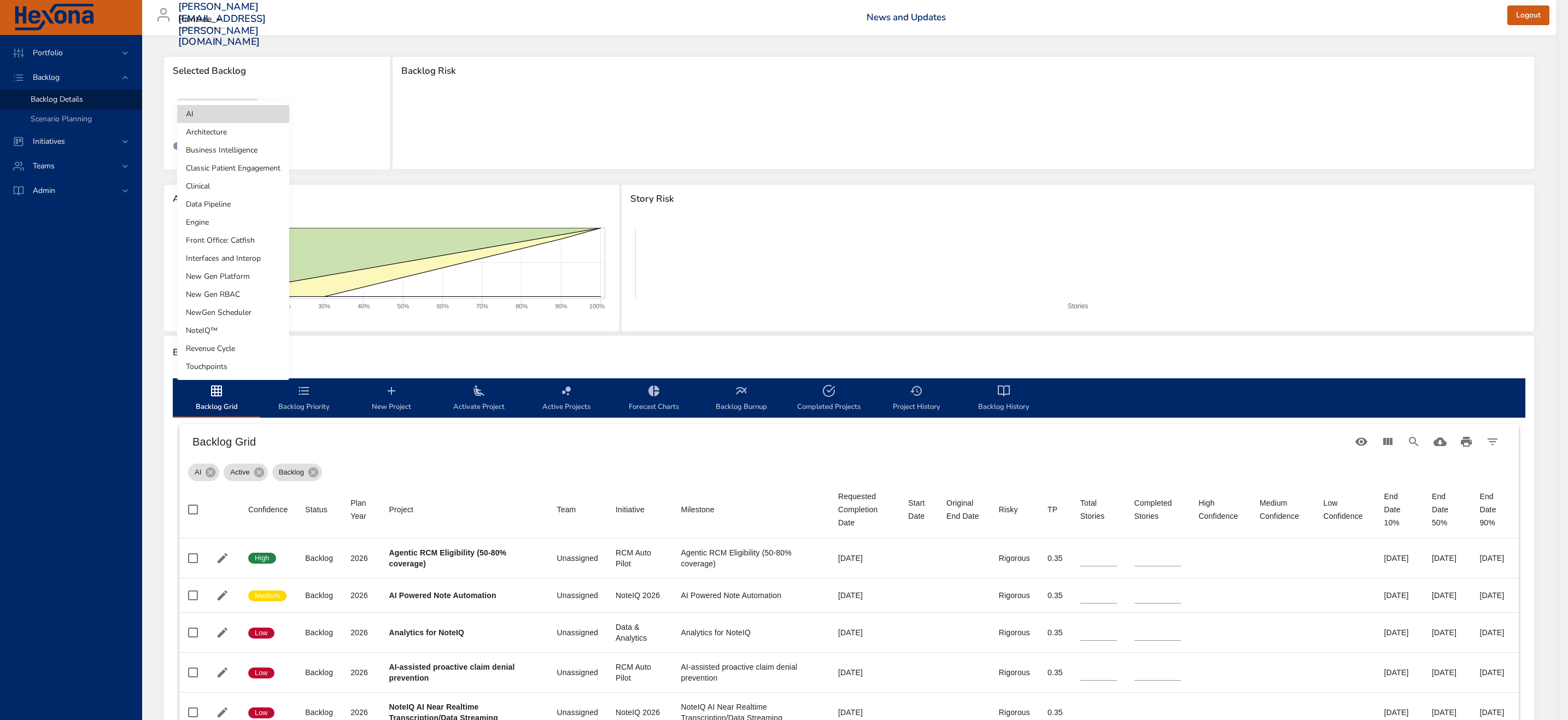
click at [223, 114] on body "Portfolio Backlog Backlog Details Scenario Planning Initiatives Teams [PERSON_N…" at bounding box center [784, 360] width 1568 height 720
click at [219, 345] on li "Revenue Cycle" at bounding box center [233, 349] width 112 height 18
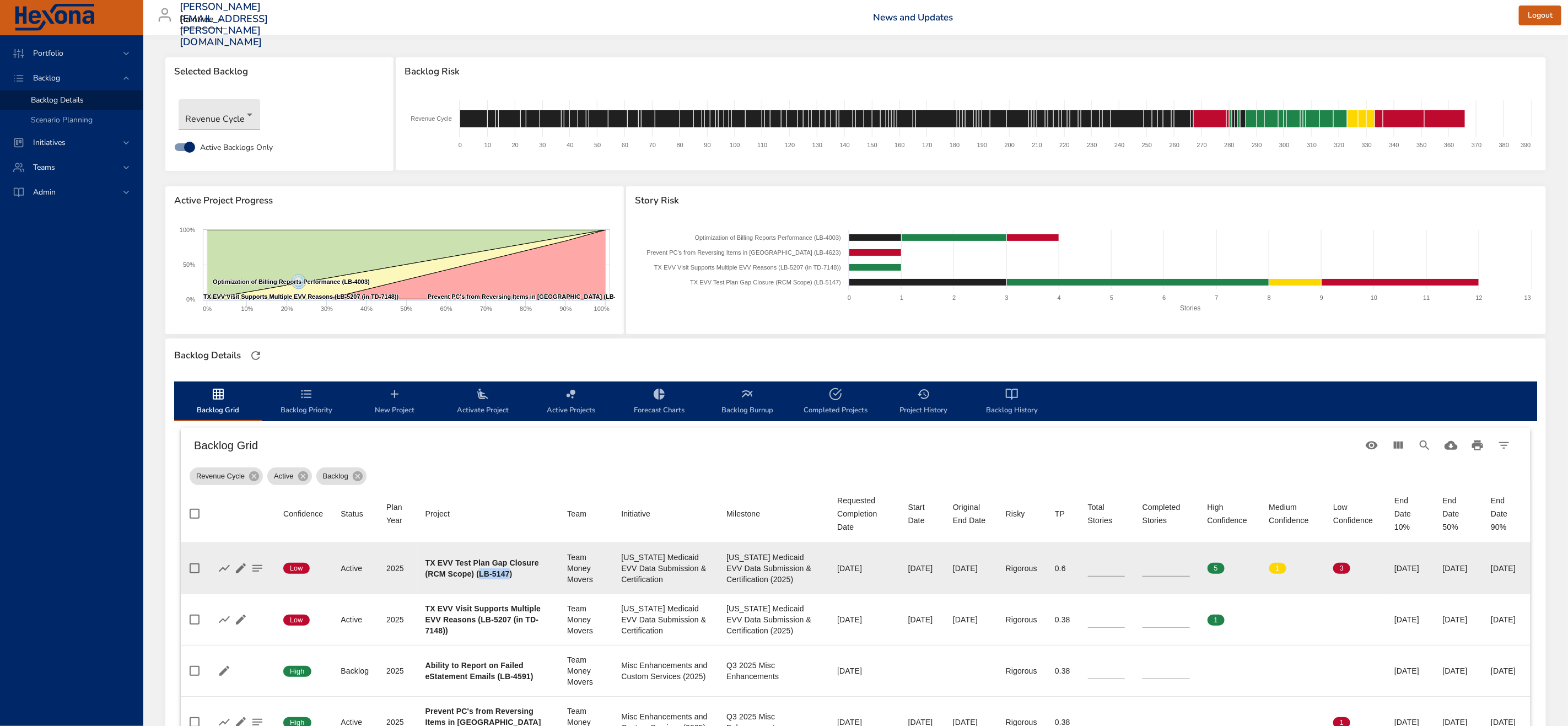
drag, startPoint x: 429, startPoint y: 579, endPoint x: 459, endPoint y: 577, distance: 30.1
click at [459, 577] on b "TX EVV Test Plan Gap Closure (RCM Scope) (LB-5147)" at bounding box center [482, 568] width 114 height 20
copy b "LB-5147"
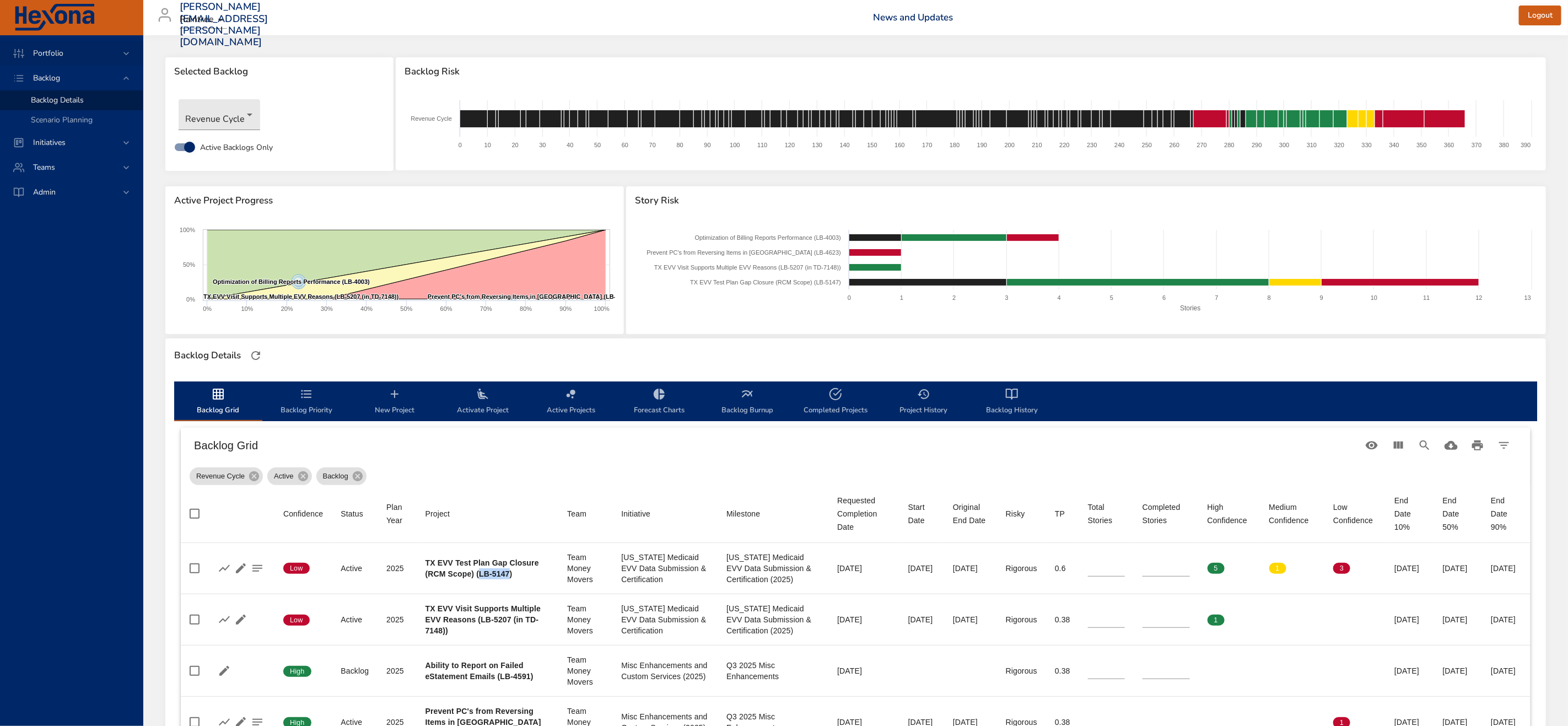
click at [107, 56] on div "Portfolio" at bounding box center [72, 53] width 96 height 11
click at [98, 76] on div "Risk Dashboard" at bounding box center [82, 75] width 103 height 11
